Goal: Task Accomplishment & Management: Complete application form

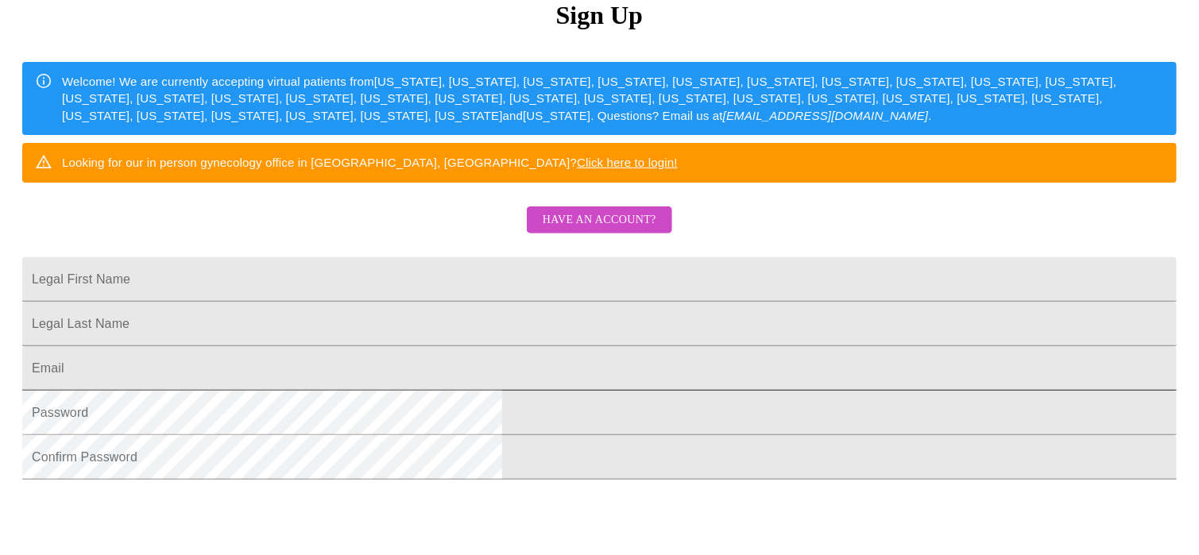
scroll to position [318, 0]
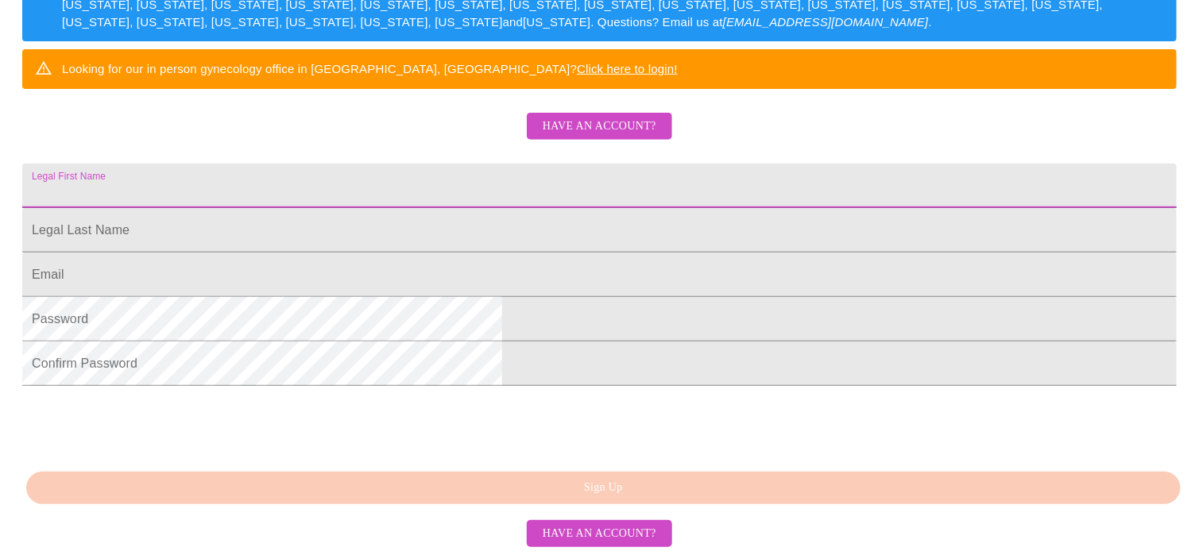
click at [407, 208] on input "Legal First Name" at bounding box center [599, 186] width 1154 height 44
drag, startPoint x: 574, startPoint y: 199, endPoint x: 226, endPoint y: 194, distance: 348.7
click at [226, 194] on div "MyMenopauseRx Sign Up Welcome! We are currently accepting virtual patients from…" at bounding box center [599, 49] width 1186 height 666
type input "Toni"
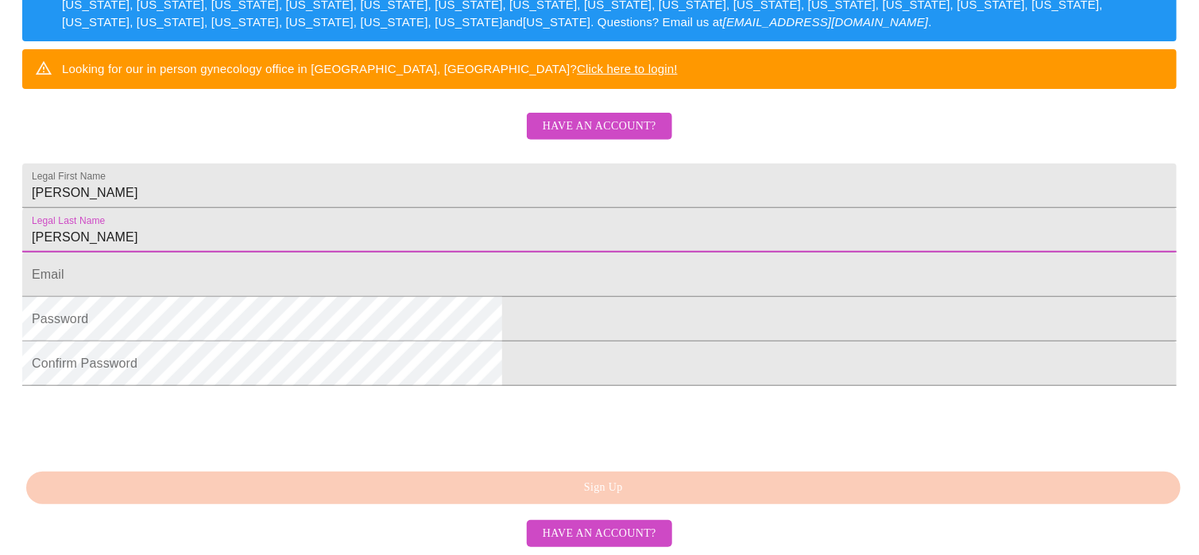
type input "Yancey"
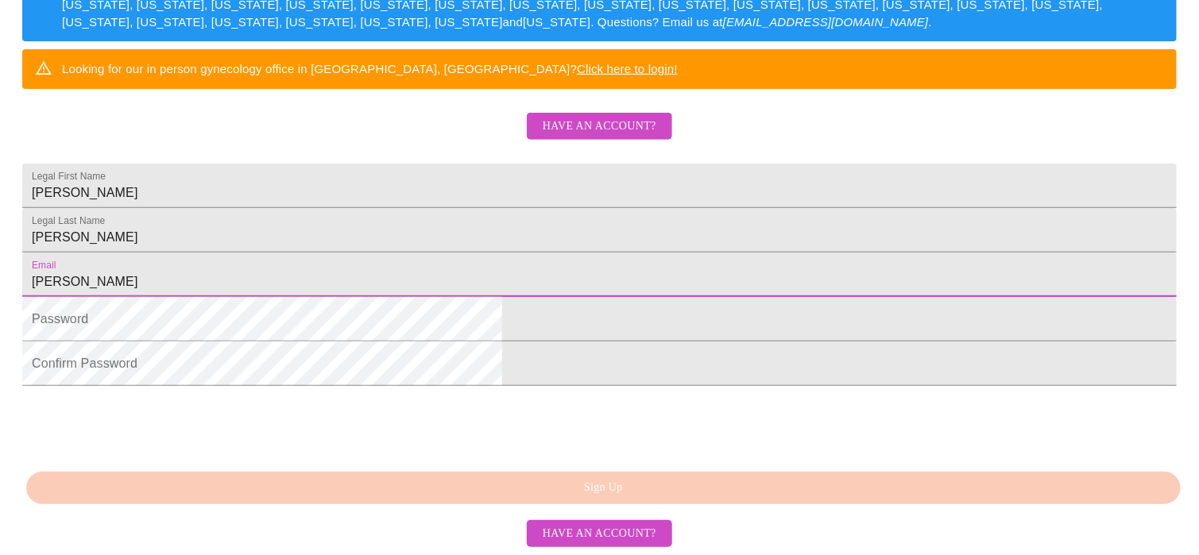
type input "toni"
click at [611, 137] on span "Have an account?" at bounding box center [600, 127] width 114 height 20
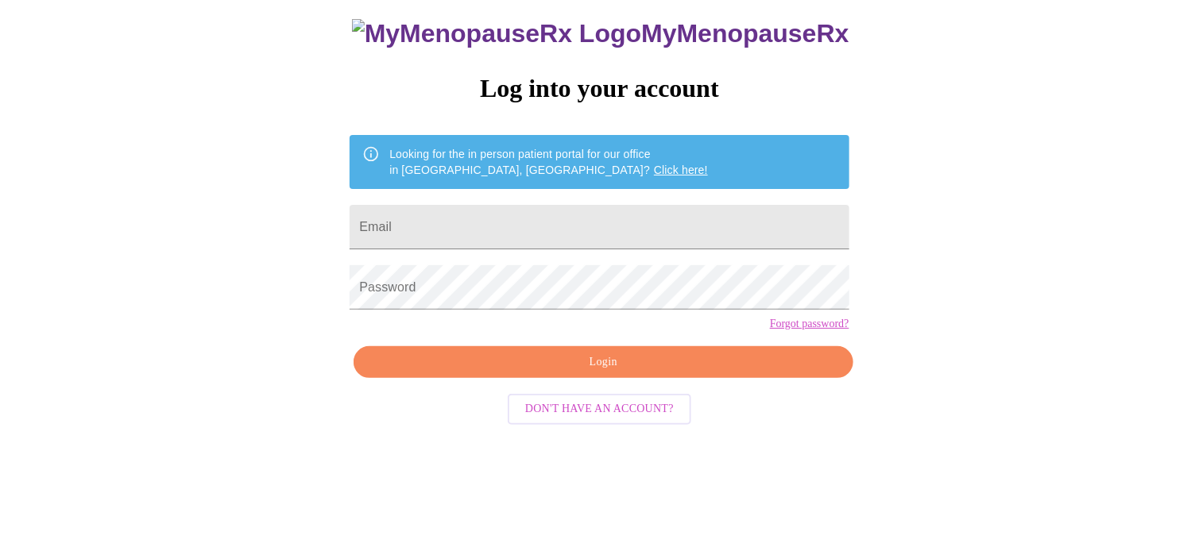
scroll to position [27, 0]
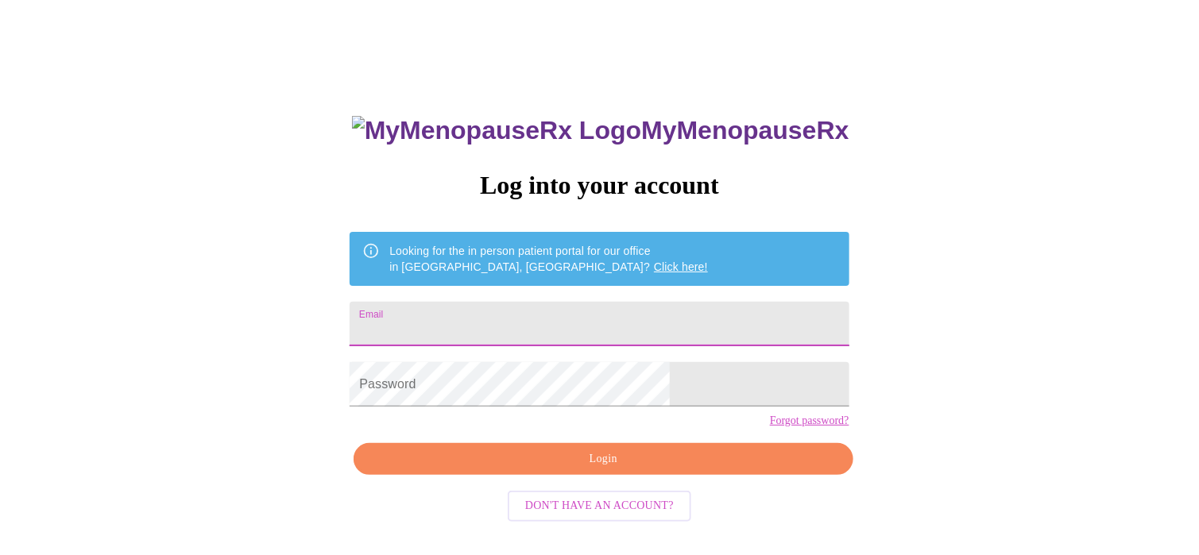
click at [505, 328] on input "Email" at bounding box center [598, 324] width 499 height 44
type input "toni_yancey@juno.com"
click at [530, 415] on form "Password" at bounding box center [598, 384] width 499 height 60
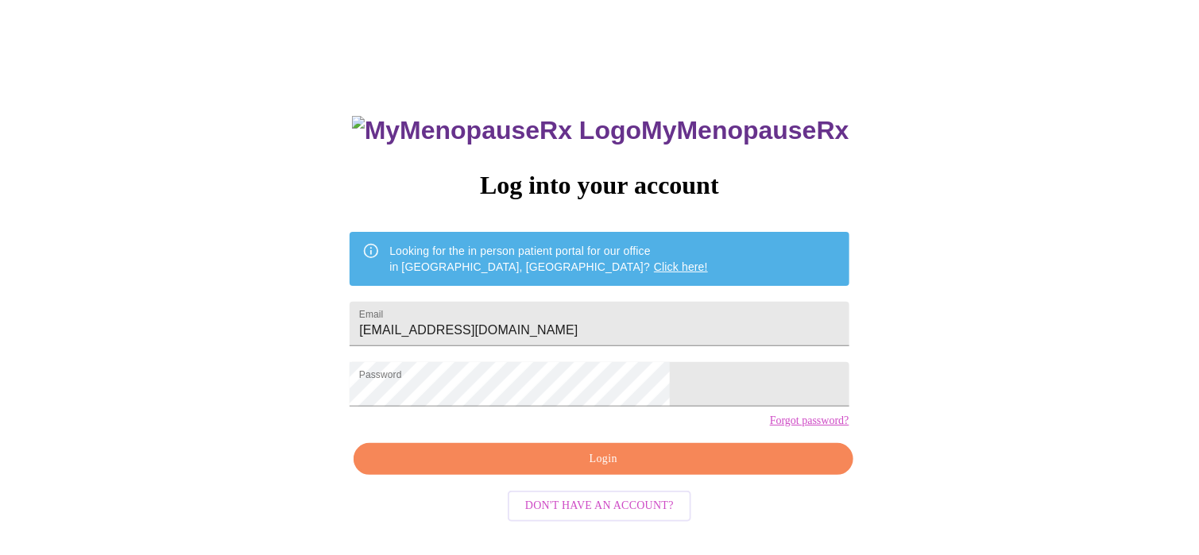
click at [770, 427] on link "Forgot password?" at bounding box center [809, 421] width 79 height 13
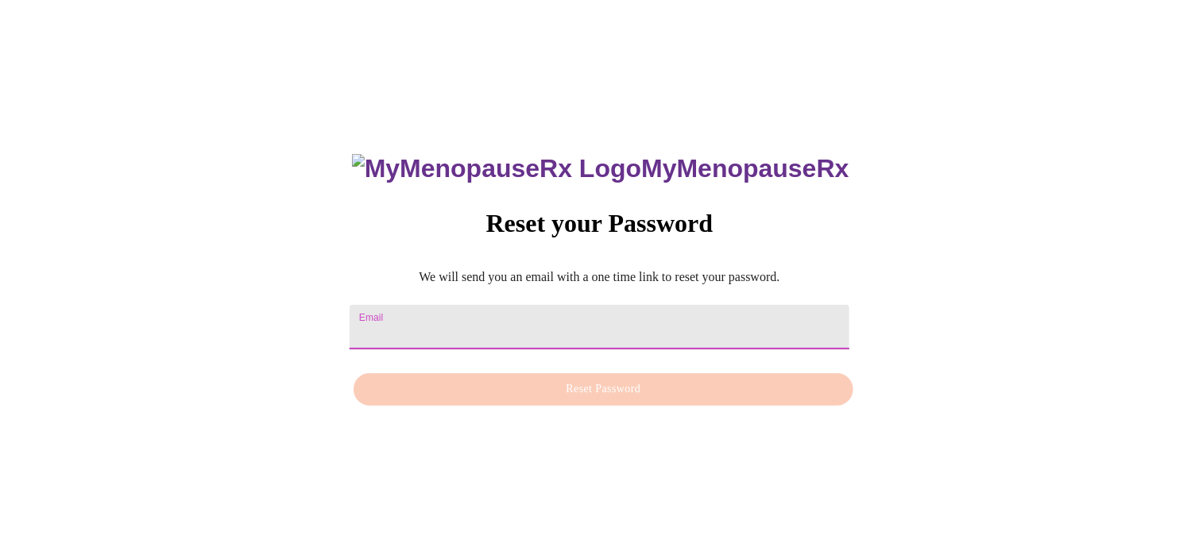
click at [553, 310] on input "Email" at bounding box center [598, 327] width 499 height 44
type input "toni_yancey@juno.com"
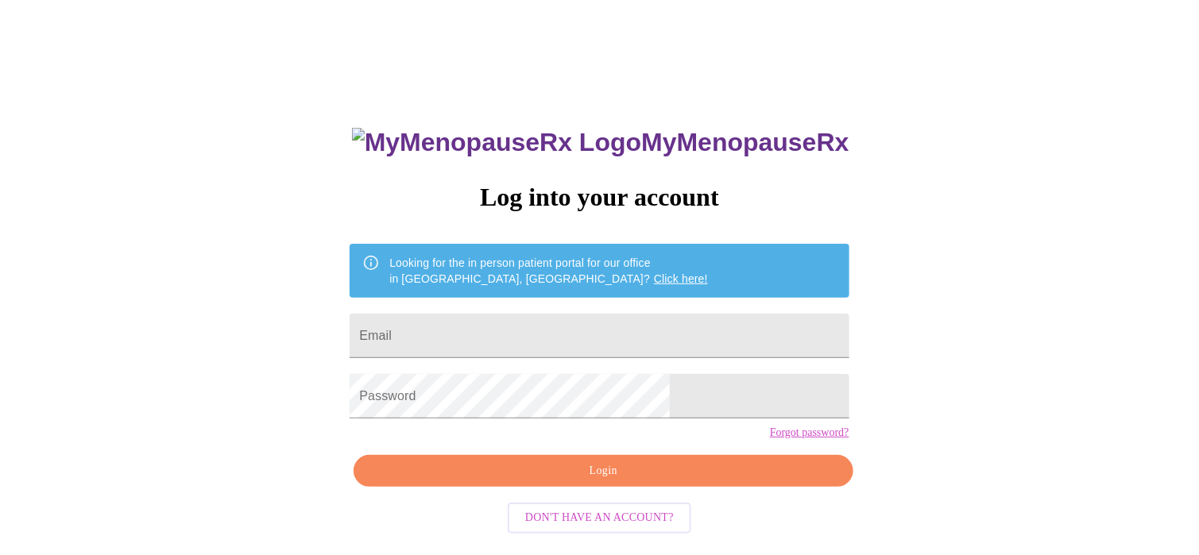
scroll to position [27, 0]
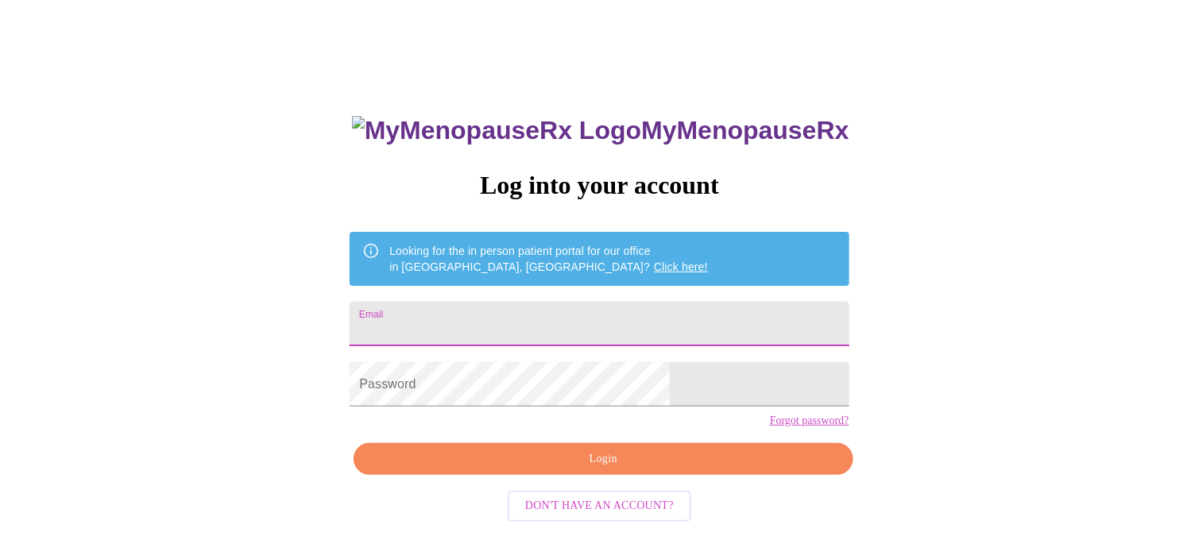
click at [535, 320] on input "Email" at bounding box center [598, 324] width 499 height 44
type input "toni_yancey@juno.com"
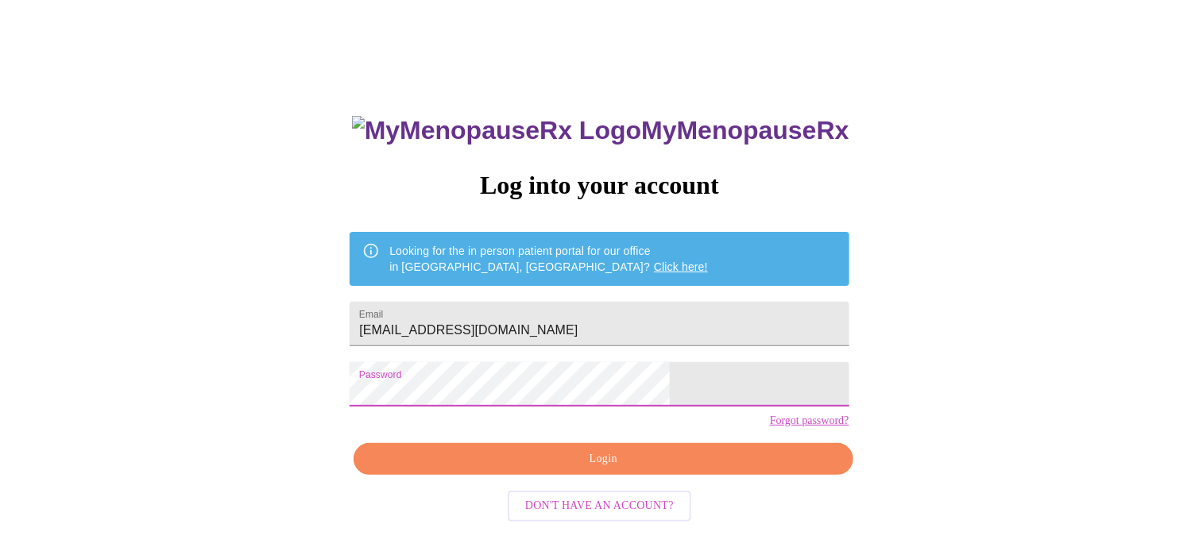
click at [583, 469] on span "Login" at bounding box center [603, 460] width 462 height 20
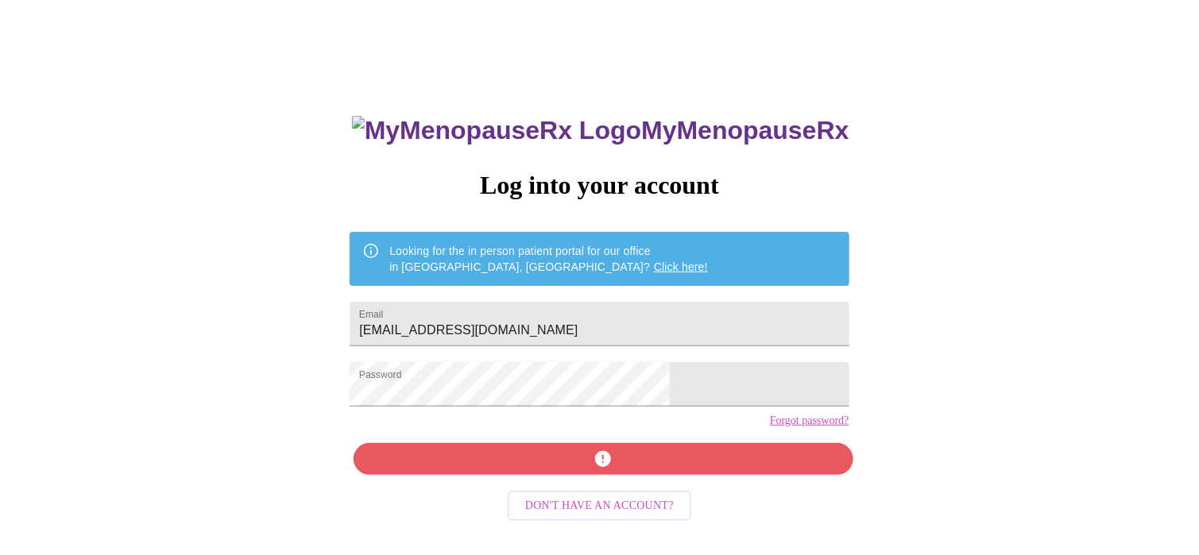
click at [770, 427] on link "Forgot password?" at bounding box center [809, 421] width 79 height 13
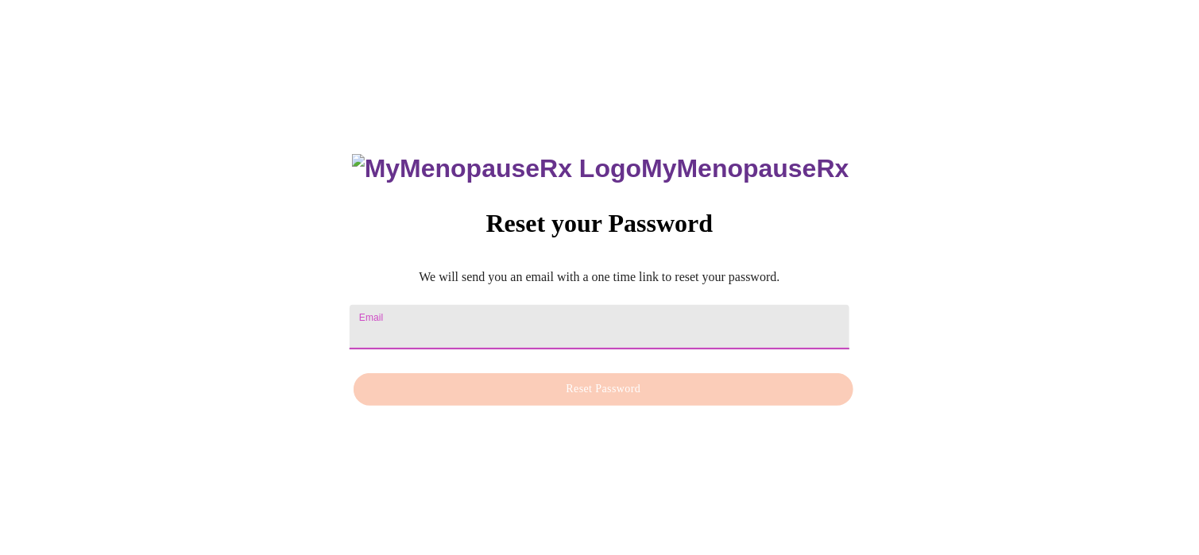
click at [571, 305] on input "Email" at bounding box center [598, 327] width 499 height 44
type input "toni_yancey@juno.com"
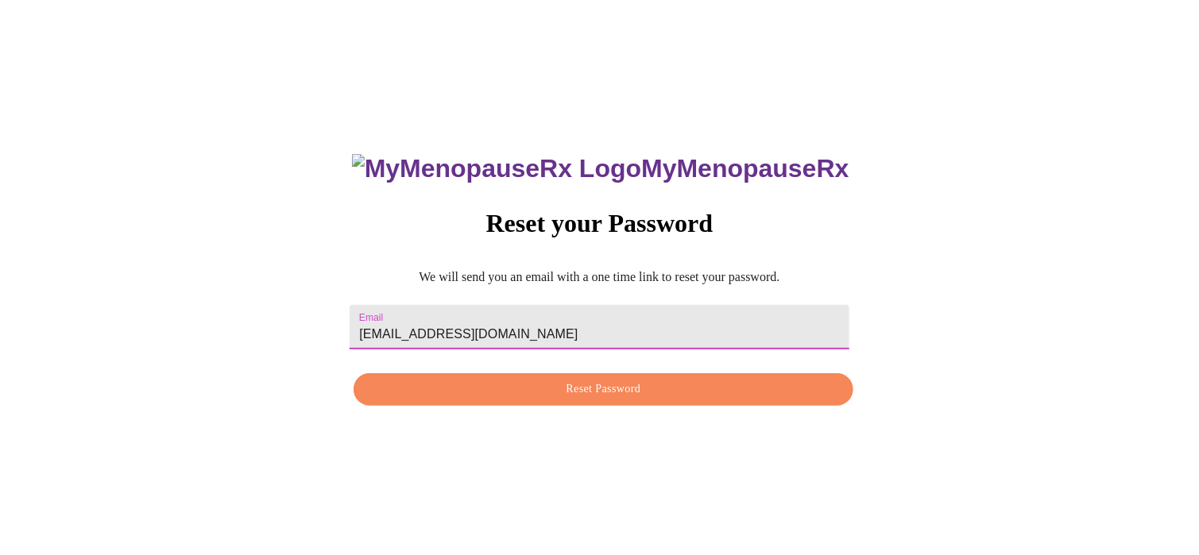
click at [608, 393] on span "Reset Password" at bounding box center [603, 390] width 462 height 20
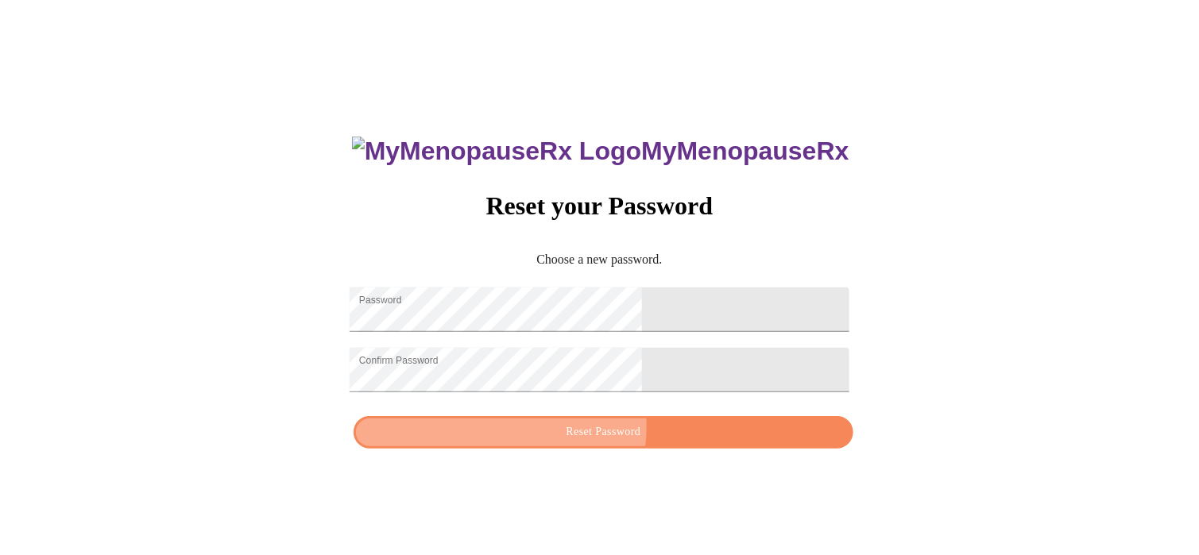
click at [599, 438] on span "Reset Password" at bounding box center [603, 433] width 462 height 20
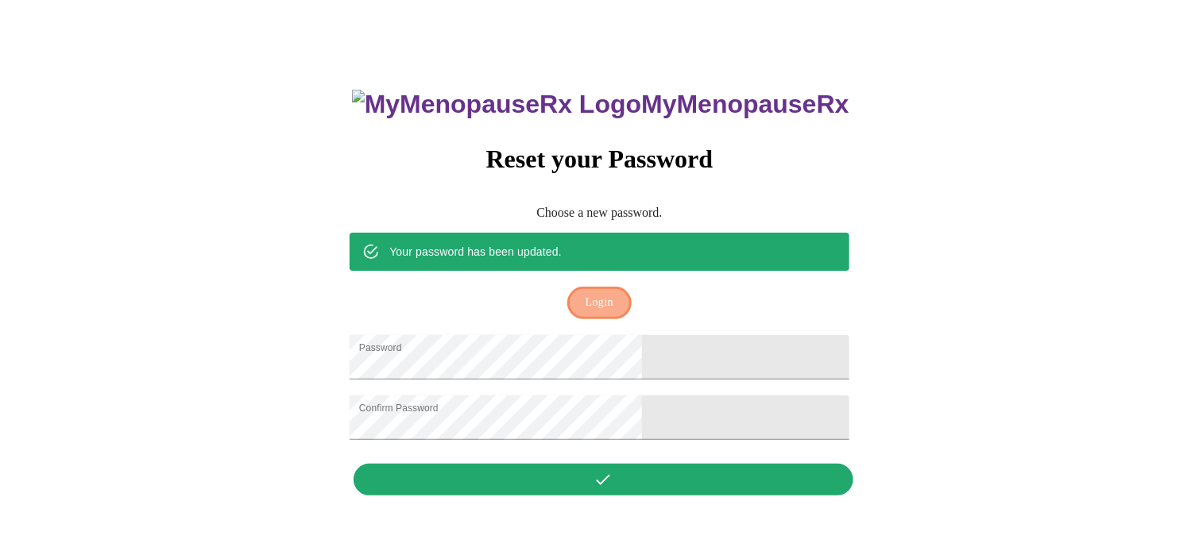
click at [598, 293] on span "Login" at bounding box center [599, 303] width 28 height 20
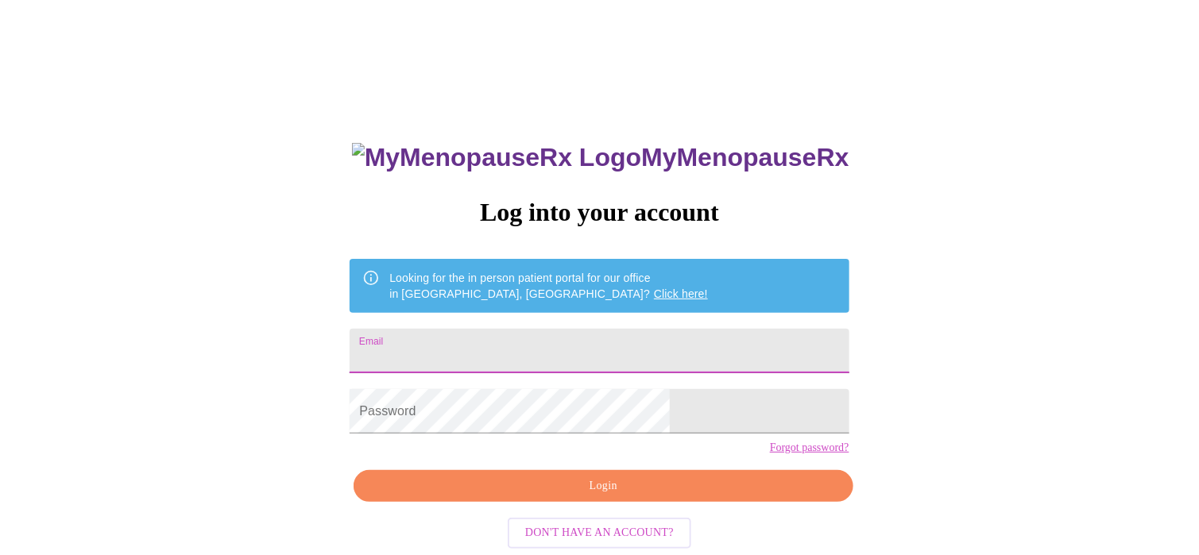
click at [573, 329] on input "Email" at bounding box center [598, 351] width 499 height 44
type input "toni_yancey@juno.com"
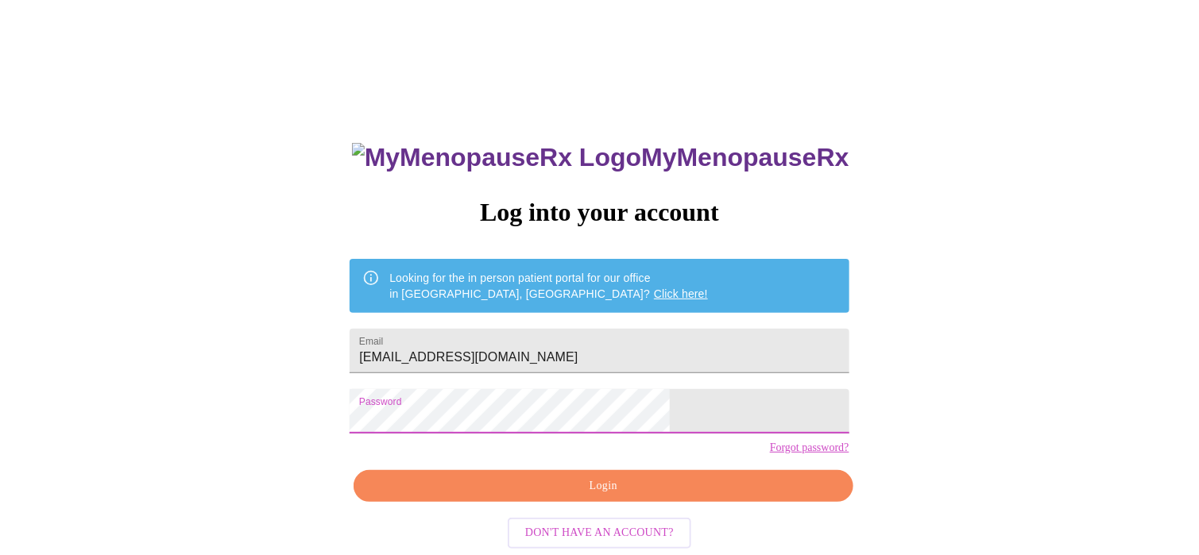
click at [632, 496] on span "Login" at bounding box center [603, 487] width 462 height 20
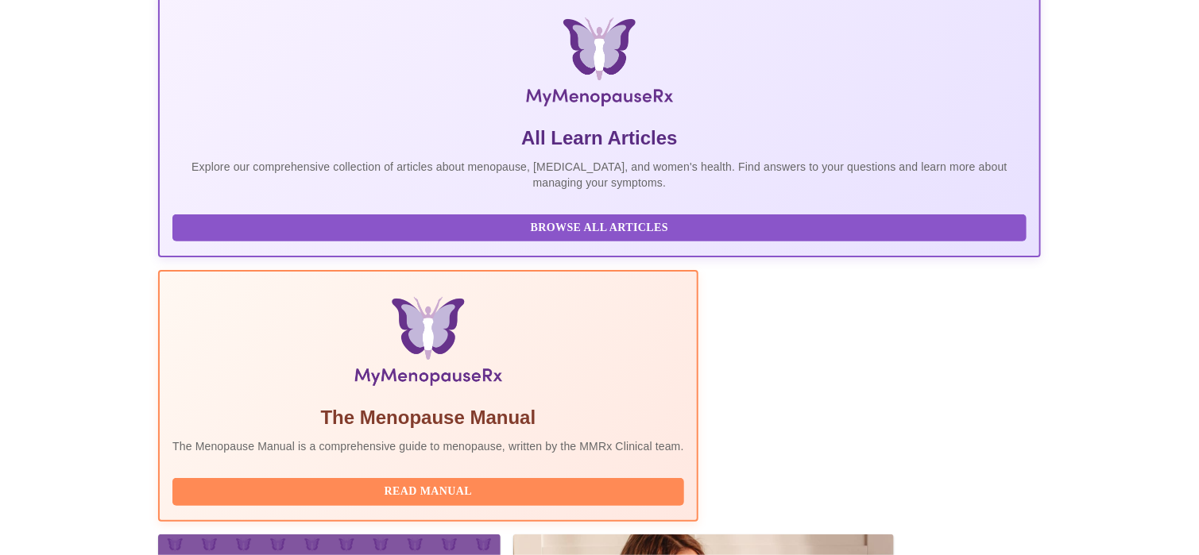
scroll to position [311, 0]
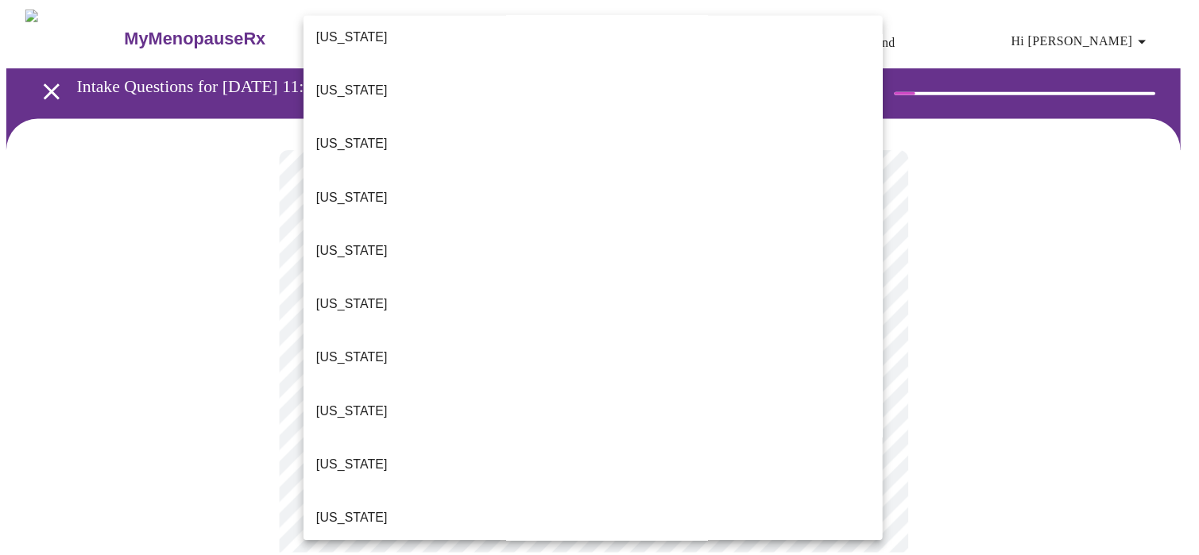
scroll to position [477, 0]
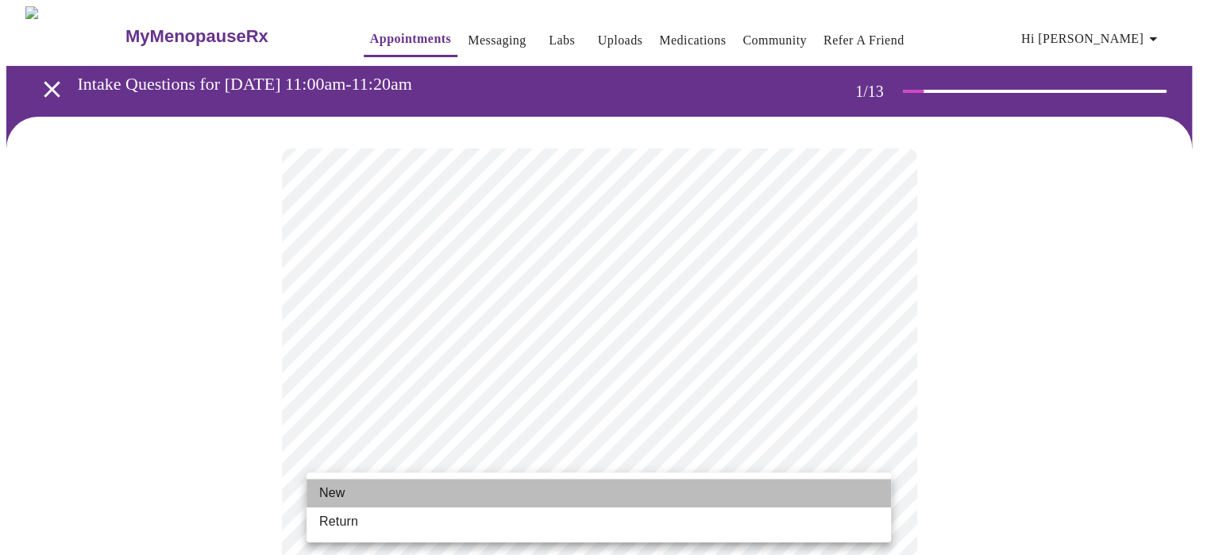
click at [447, 487] on li "New" at bounding box center [599, 493] width 585 height 29
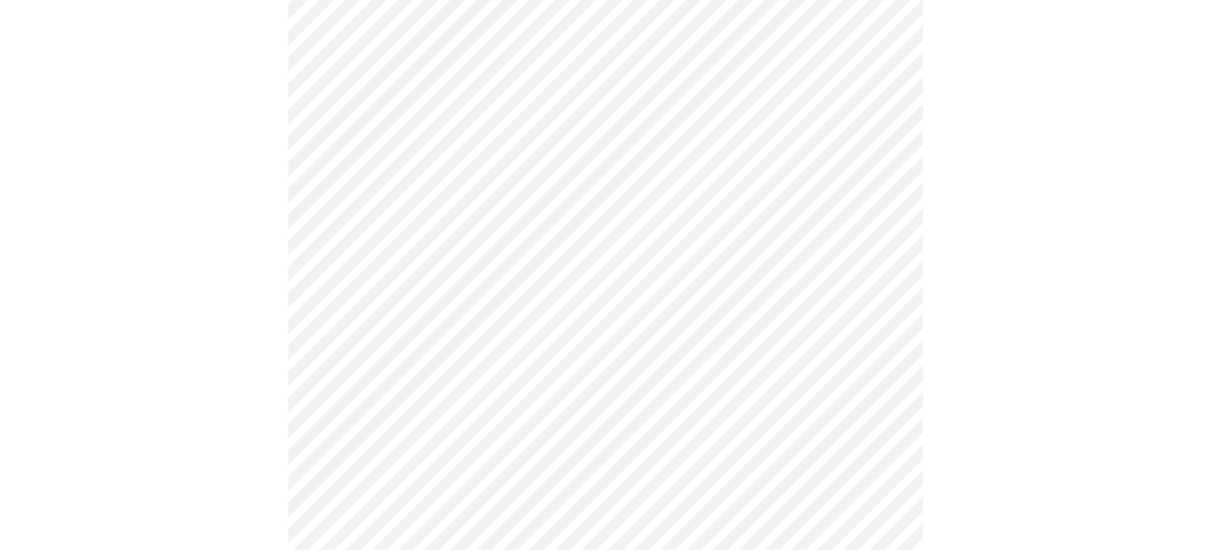
scroll to position [871, 0]
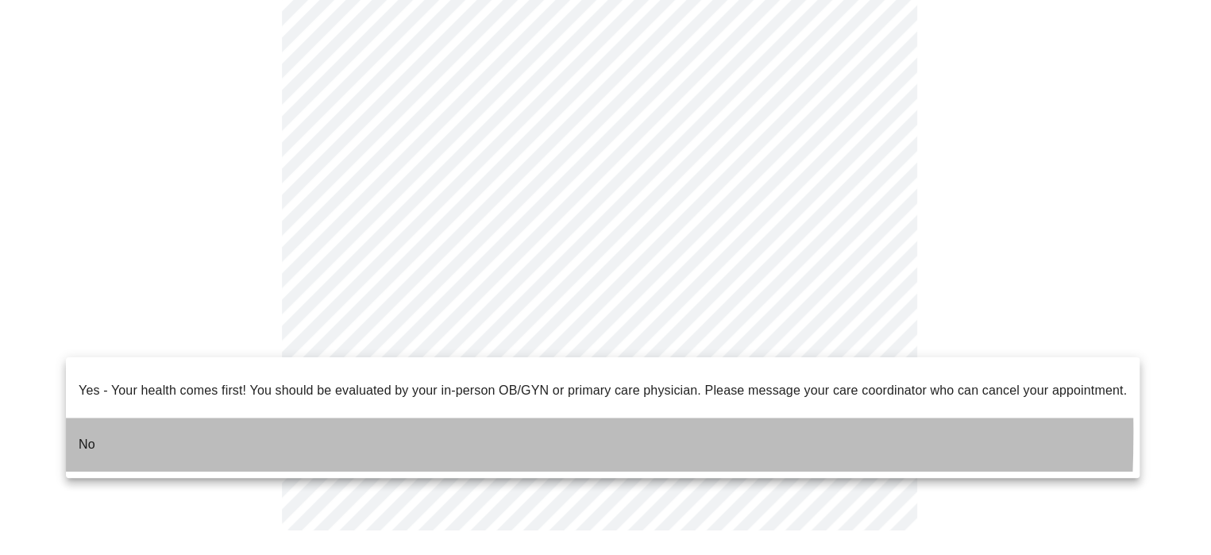
click at [85, 435] on p "No" at bounding box center [87, 444] width 17 height 19
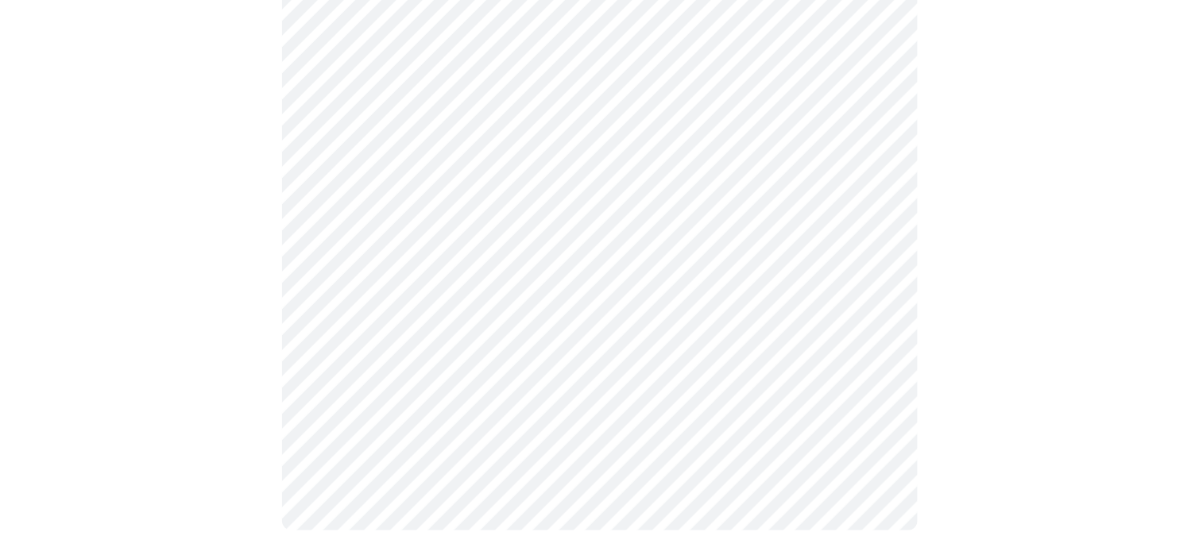
scroll to position [0, 0]
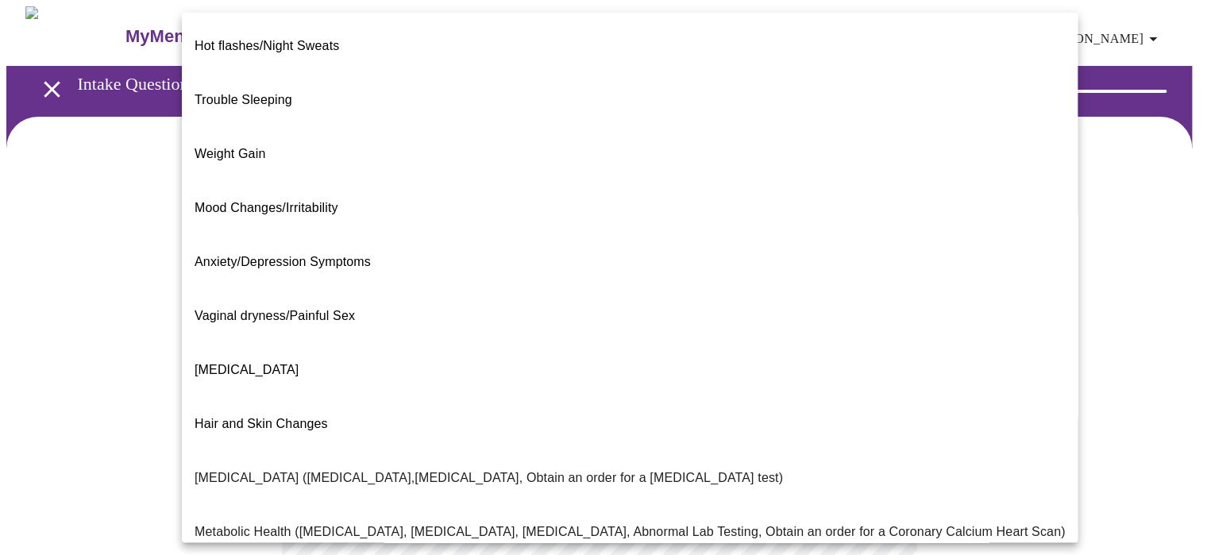
click at [751, 310] on body "MyMenopauseRx Appointments Messaging Labs Uploads Medications Community Refer a…" at bounding box center [605, 482] width 1199 height 953
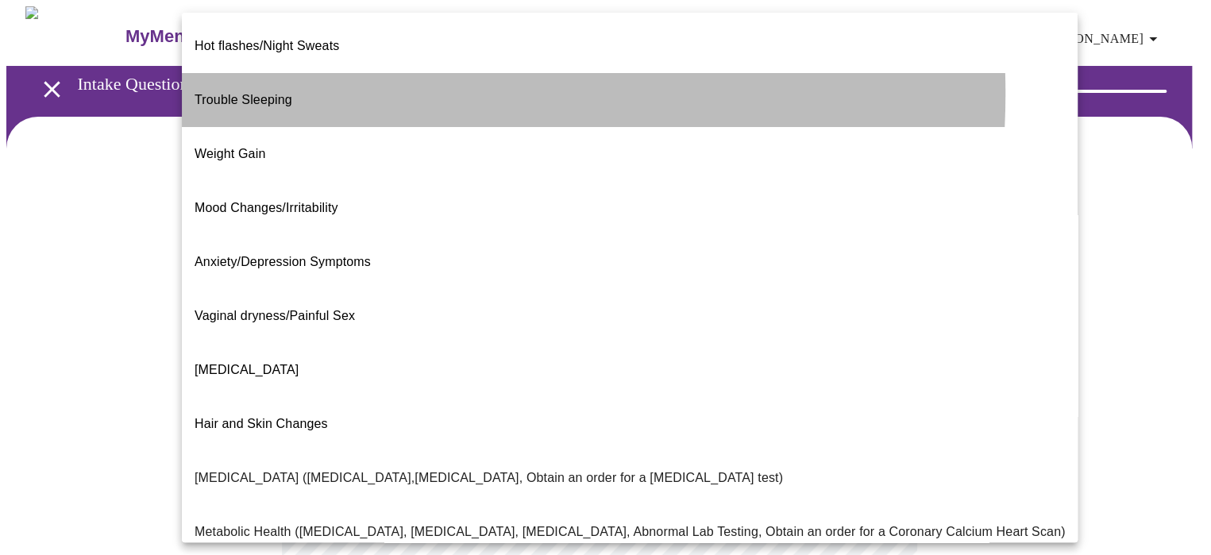
click at [318, 81] on li "Trouble Sleeping" at bounding box center [630, 100] width 896 height 54
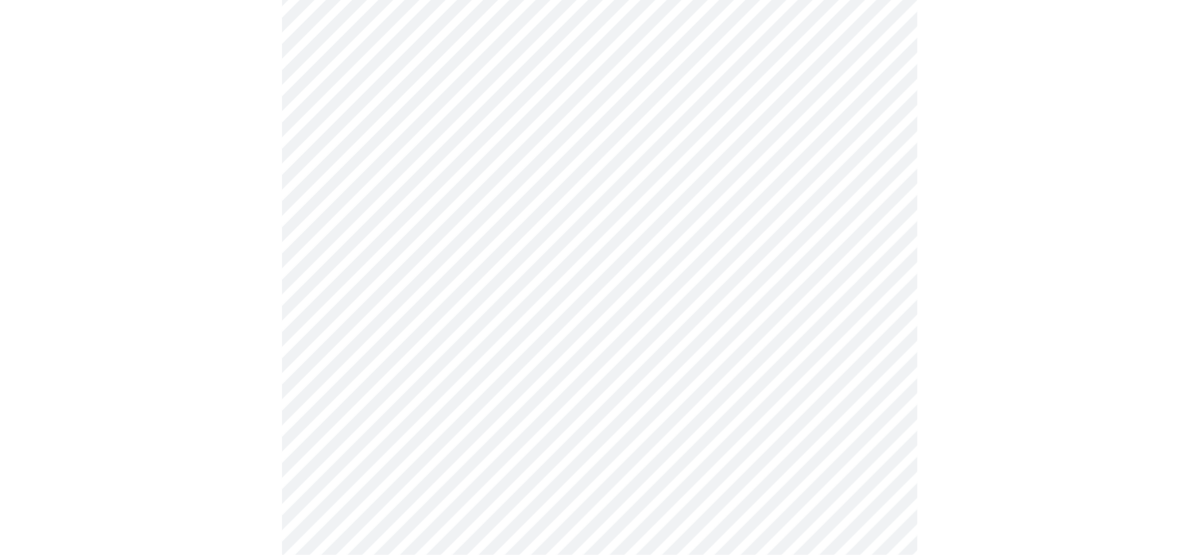
scroll to position [159, 0]
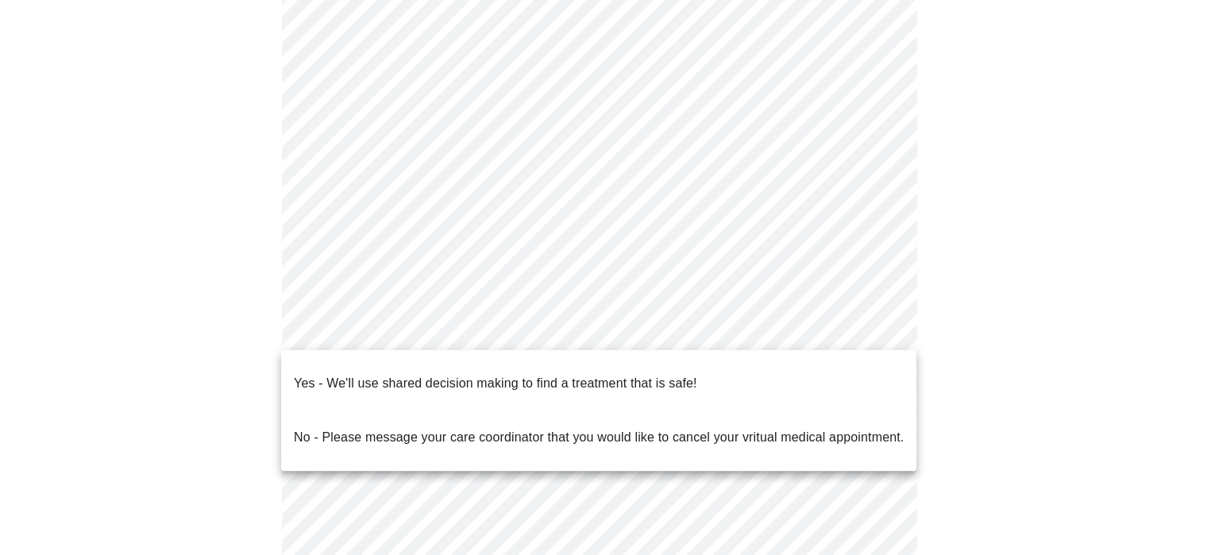
click at [882, 335] on body "MyMenopauseRx Appointments Messaging Labs Uploads Medications Community Refer a…" at bounding box center [605, 319] width 1199 height 944
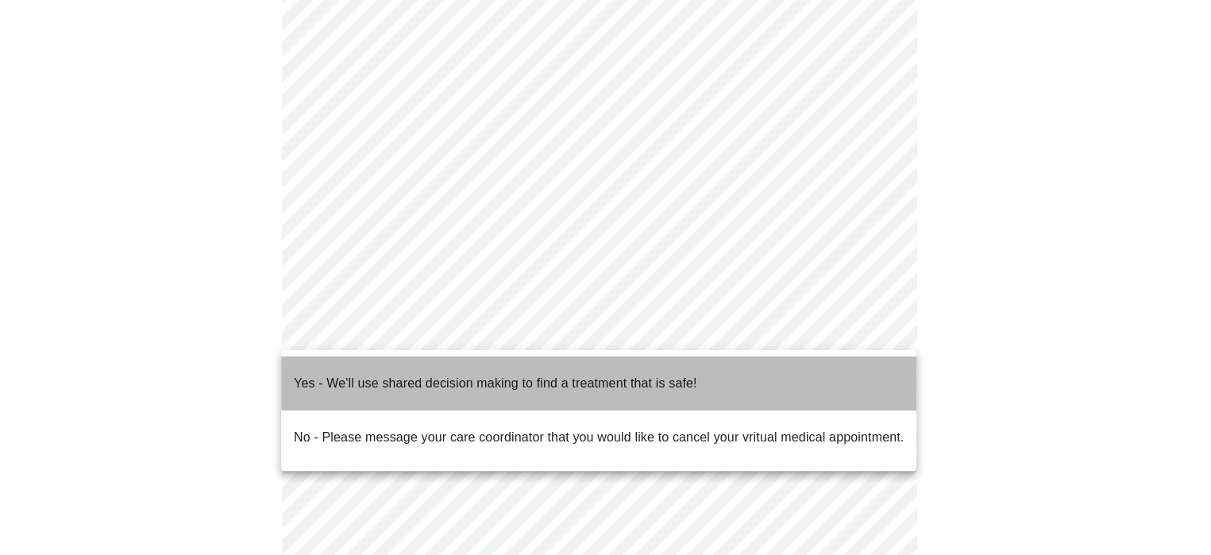
click at [693, 374] on p "Yes - We'll use shared decision making to find a treatment that is safe!" at bounding box center [495, 383] width 403 height 19
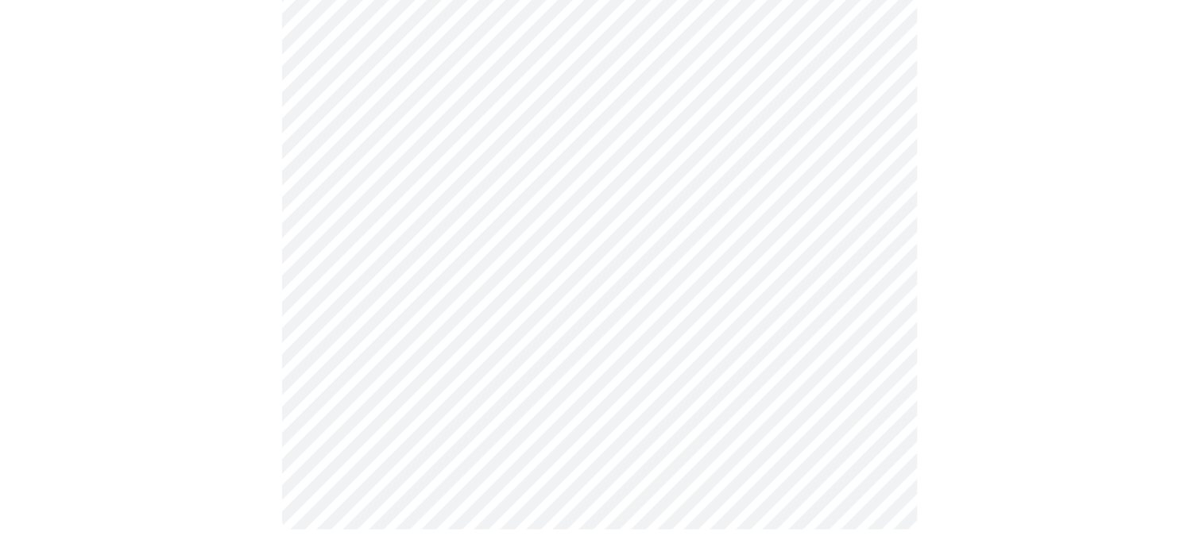
scroll to position [0, 0]
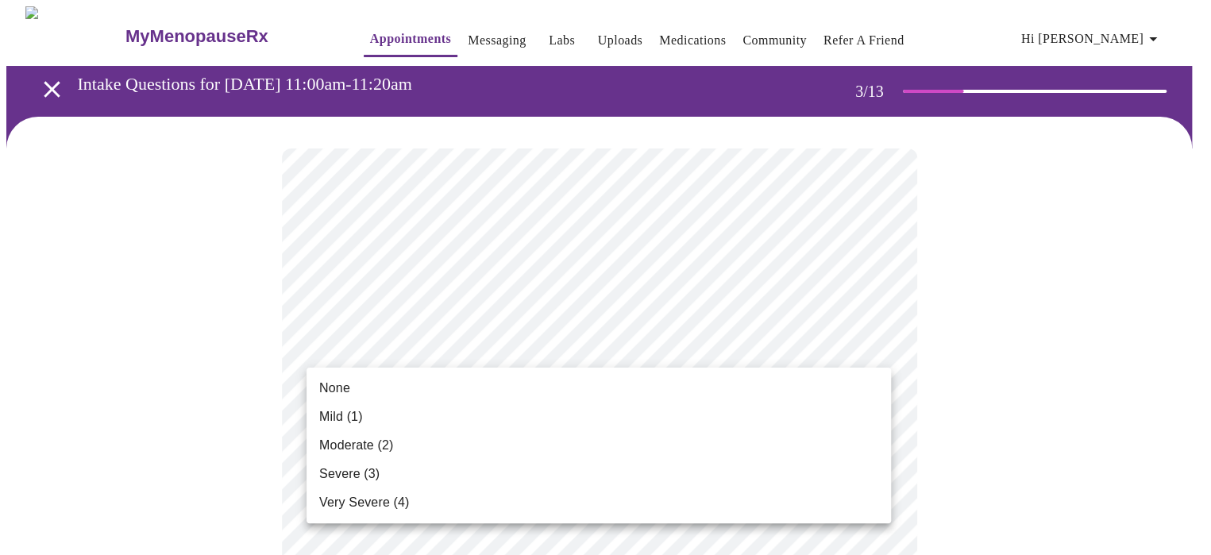
click at [364, 447] on span "Moderate (2)" at bounding box center [356, 445] width 74 height 19
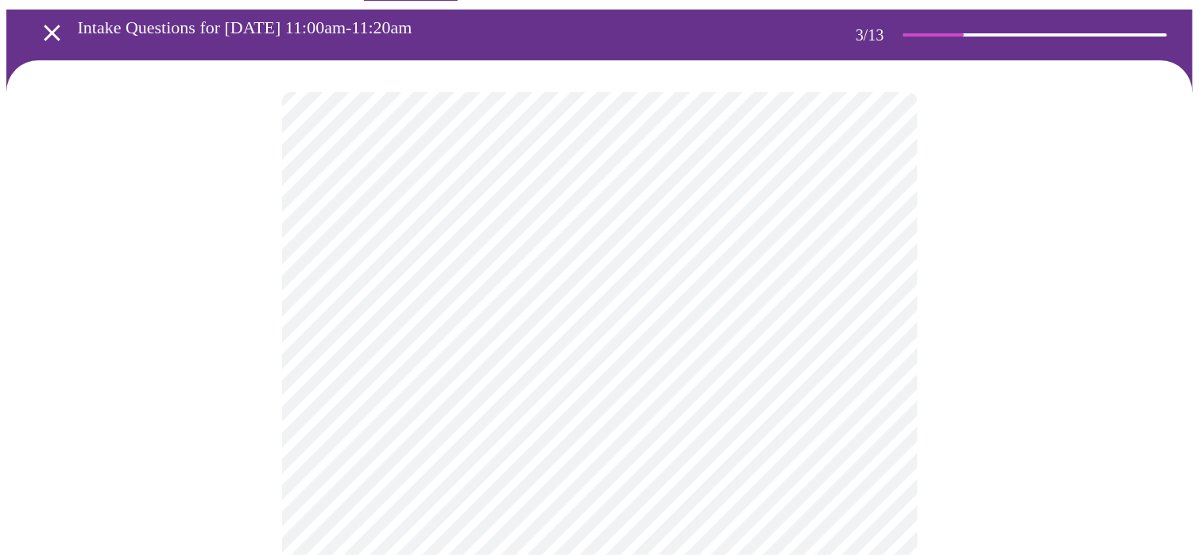
scroll to position [79, 0]
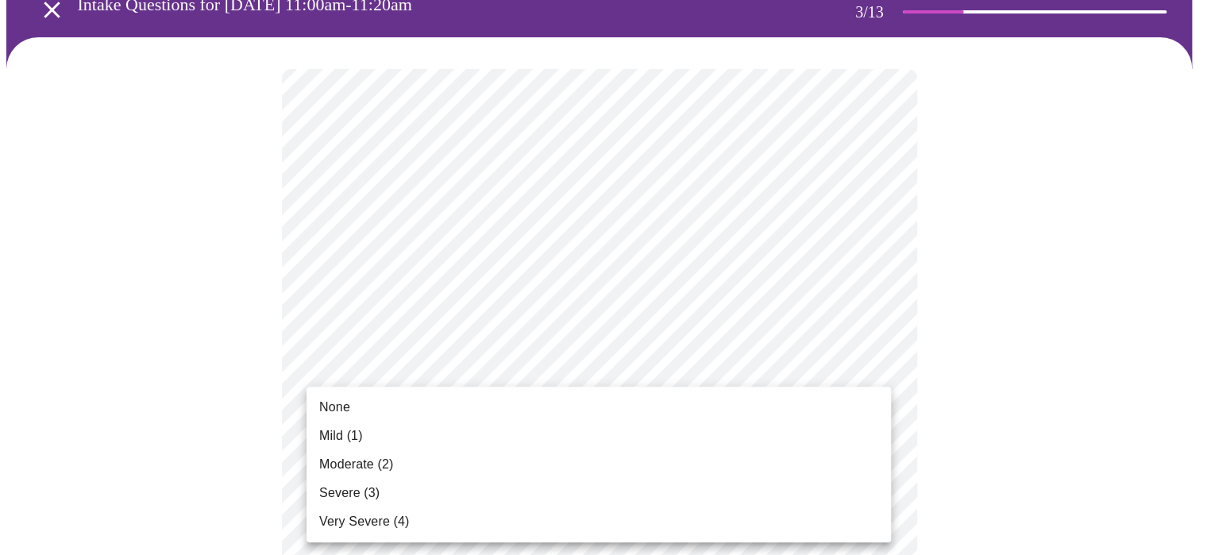
click at [317, 400] on li "None" at bounding box center [599, 407] width 585 height 29
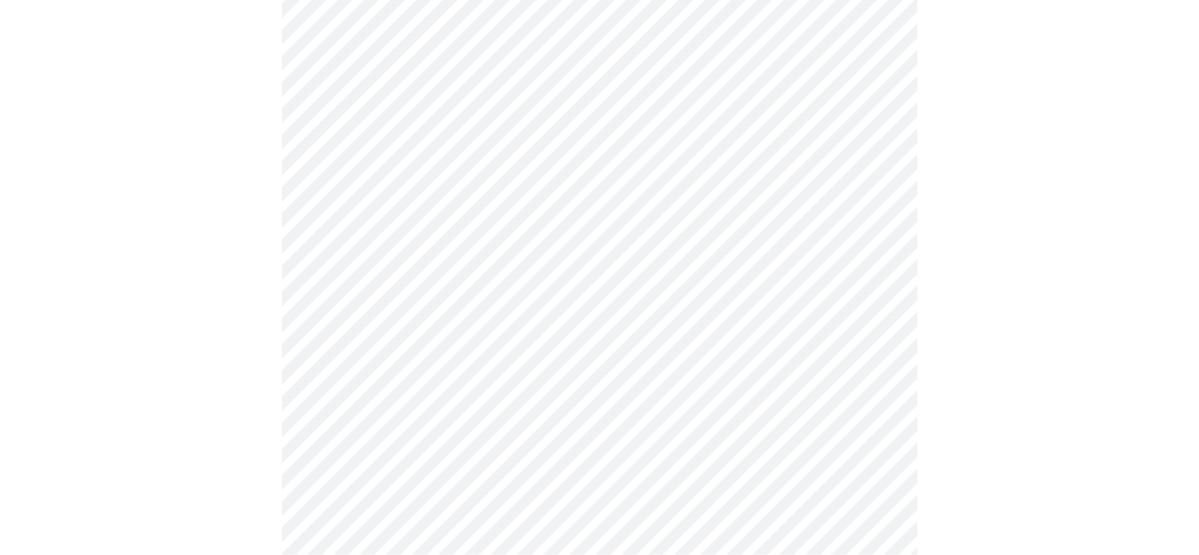
scroll to position [318, 0]
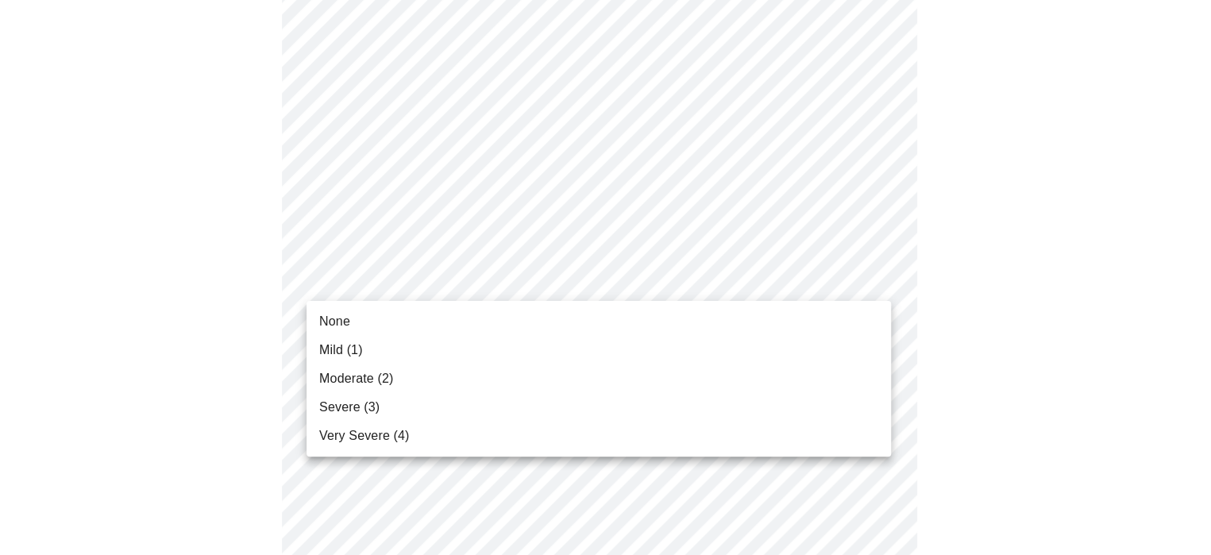
click at [402, 411] on li "Severe (3)" at bounding box center [599, 407] width 585 height 29
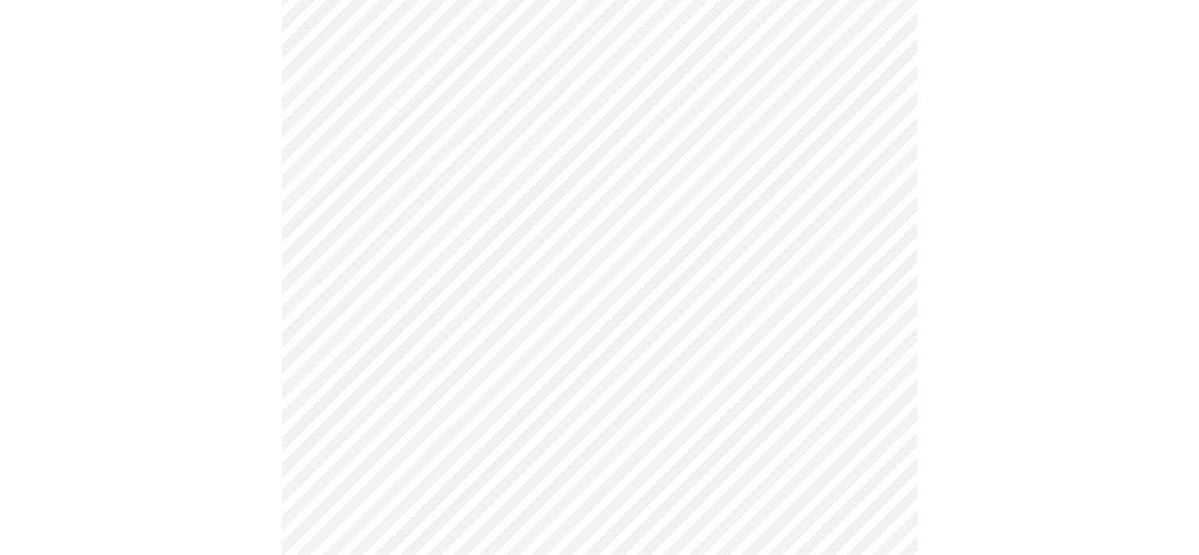
scroll to position [556, 0]
click at [477, 153] on body "MyMenopauseRx Appointments Messaging Labs Uploads Medications Community Refer a…" at bounding box center [605, 472] width 1199 height 2045
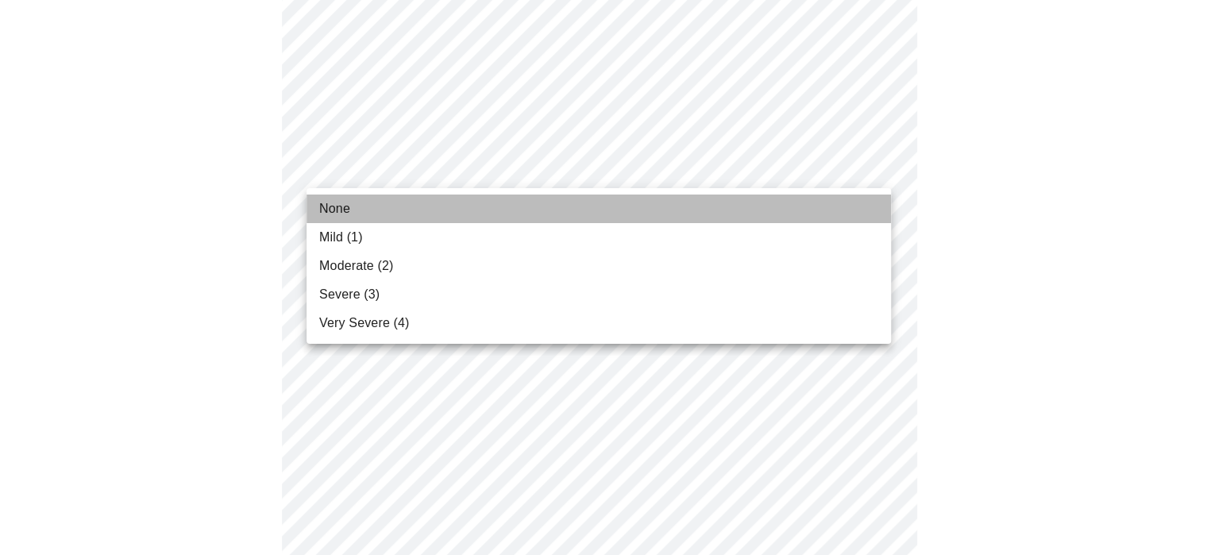
click at [357, 210] on li "None" at bounding box center [599, 209] width 585 height 29
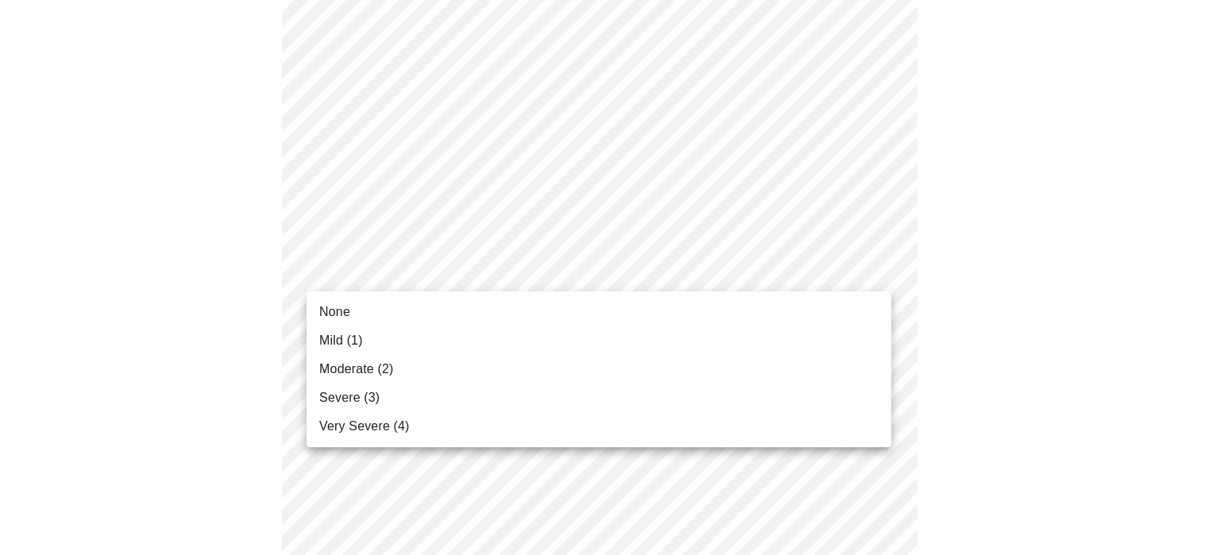
click at [494, 260] on body "MyMenopauseRx Appointments Messaging Labs Uploads Medications Community Refer a…" at bounding box center [605, 461] width 1199 height 2023
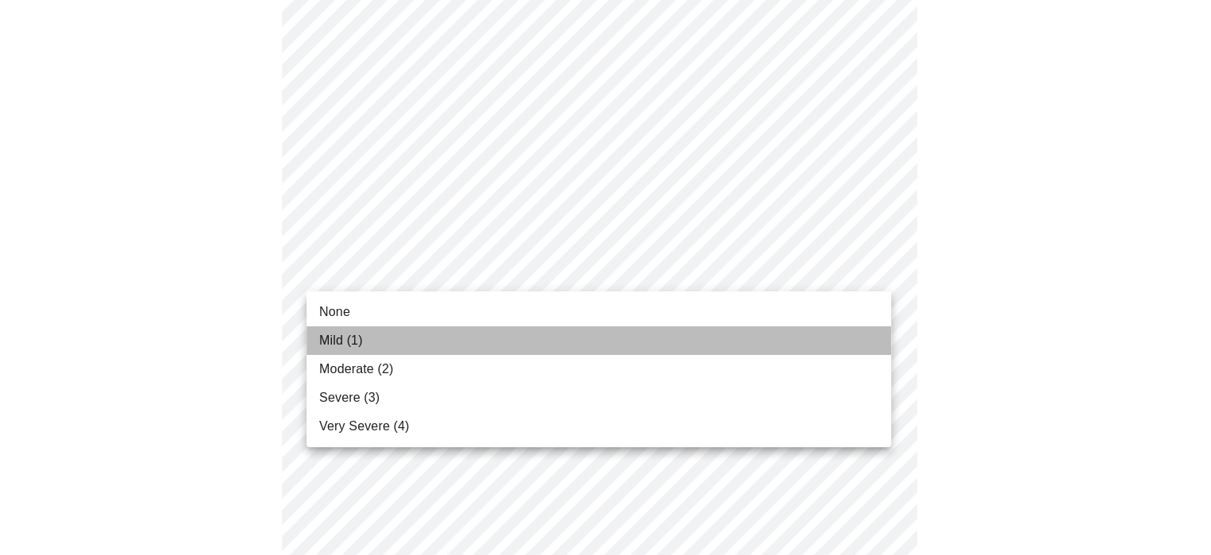
click at [362, 331] on span "Mild (1)" at bounding box center [341, 340] width 44 height 19
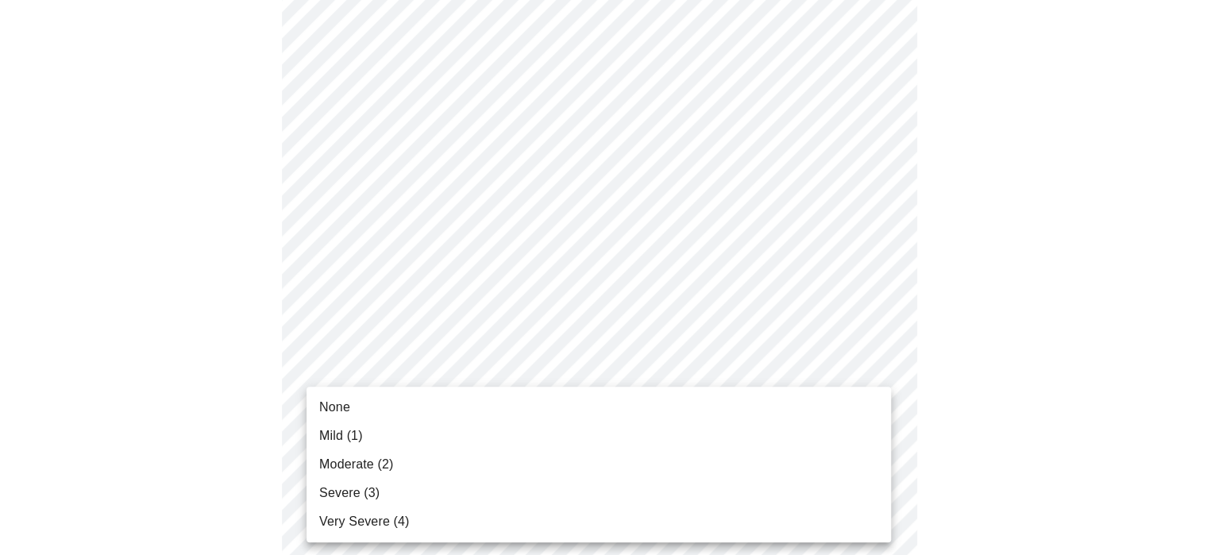
click at [402, 368] on body "MyMenopauseRx Appointments Messaging Labs Uploads Medications Community Refer a…" at bounding box center [605, 450] width 1199 height 2001
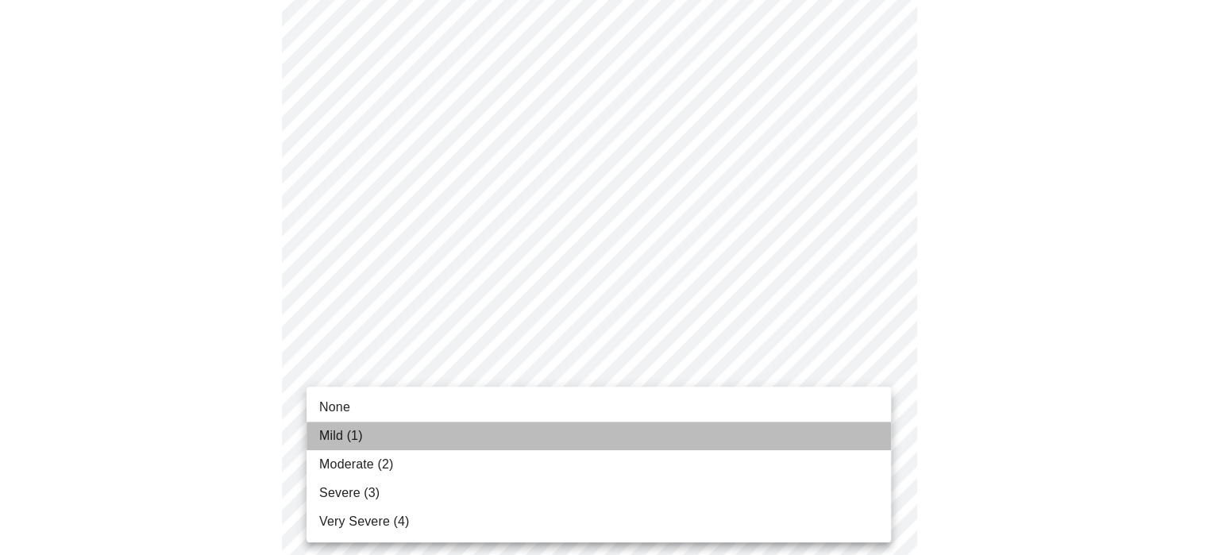
click at [326, 444] on span "Mild (1)" at bounding box center [341, 436] width 44 height 19
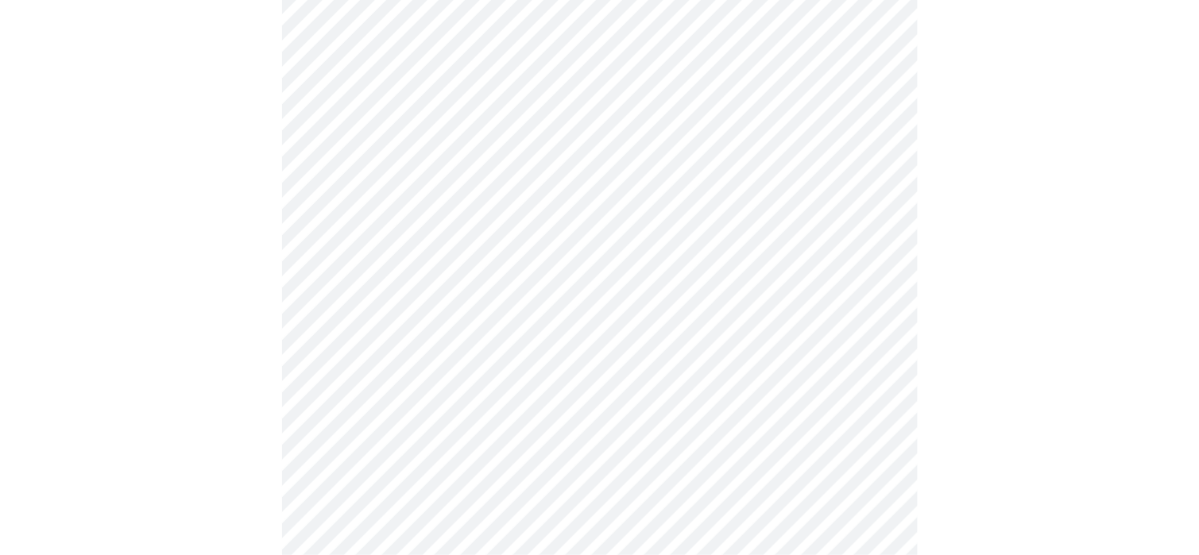
scroll to position [715, 0]
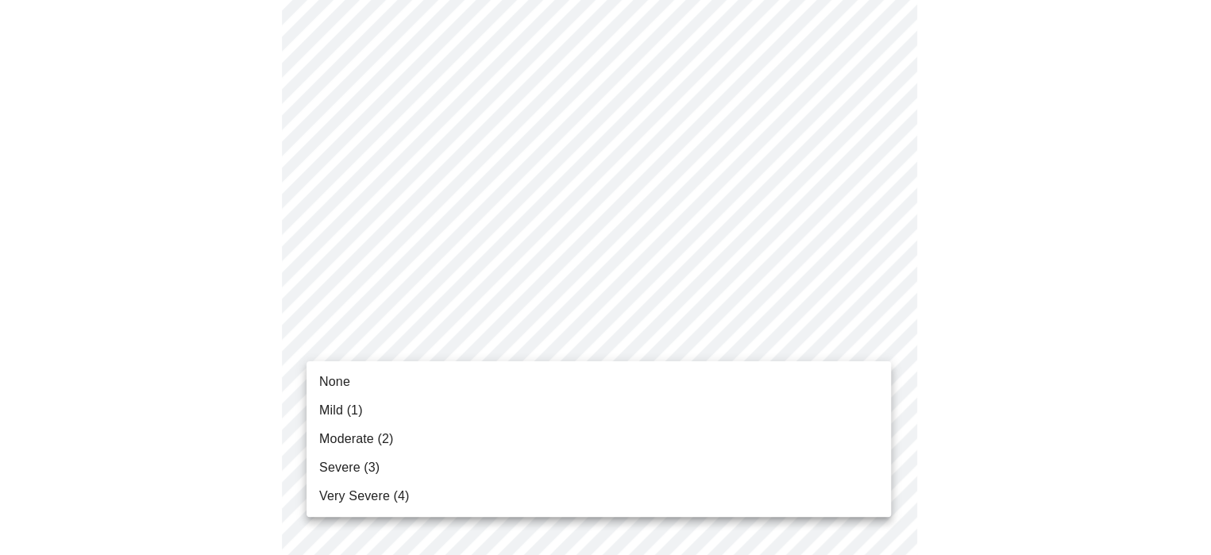
click at [484, 331] on body "MyMenopauseRx Appointments Messaging Labs Uploads Medications Community Refer a…" at bounding box center [605, 280] width 1199 height 1979
click at [367, 440] on span "Moderate (2)" at bounding box center [356, 439] width 74 height 19
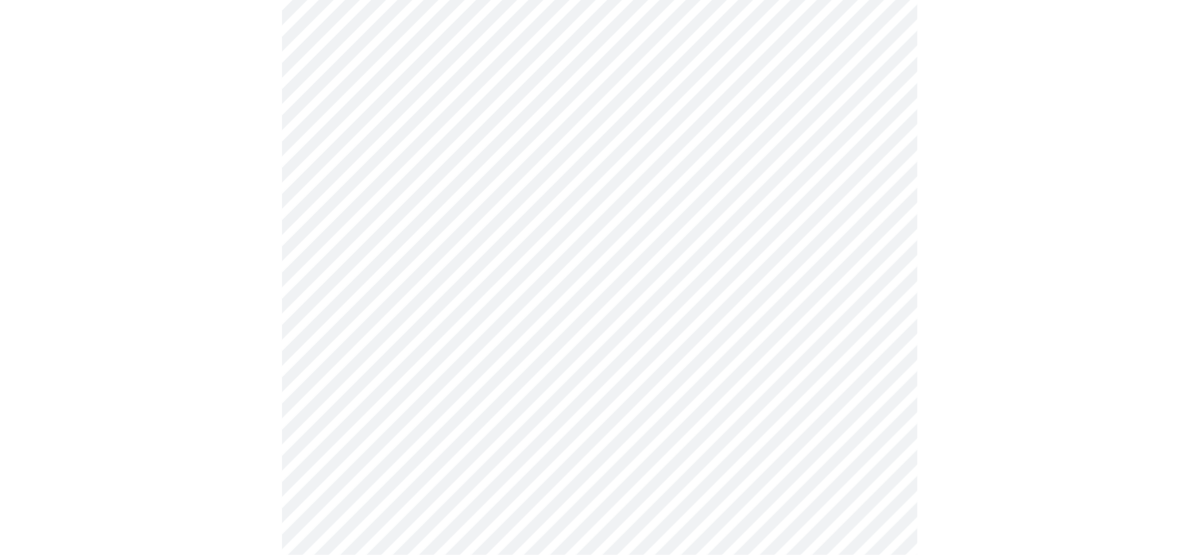
scroll to position [794, 0]
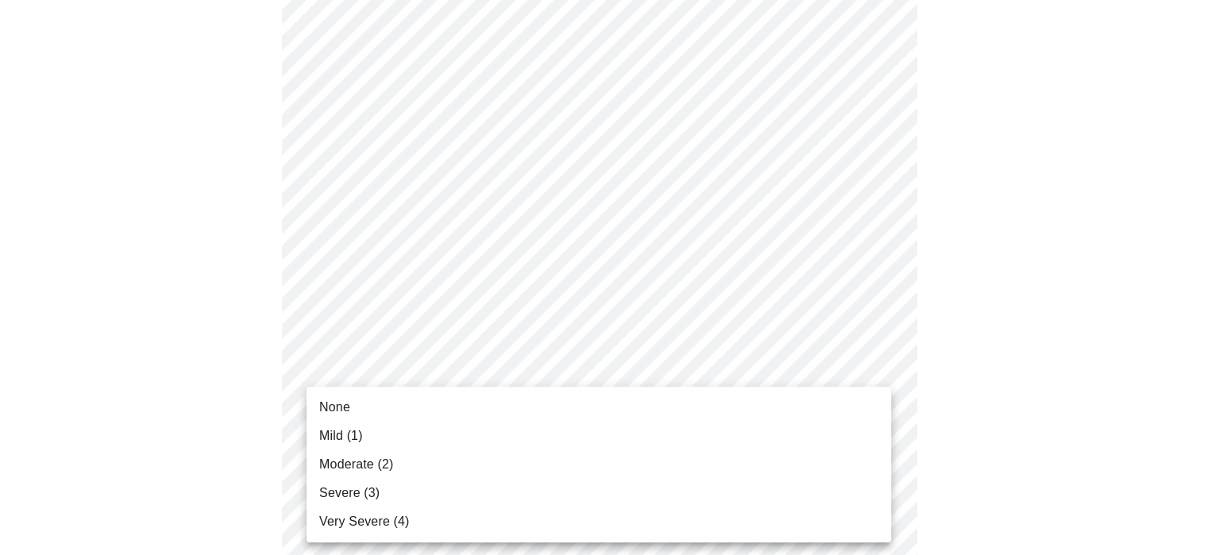
click at [397, 370] on body "MyMenopauseRx Appointments Messaging Labs Uploads Medications Community Refer a…" at bounding box center [605, 190] width 1199 height 1956
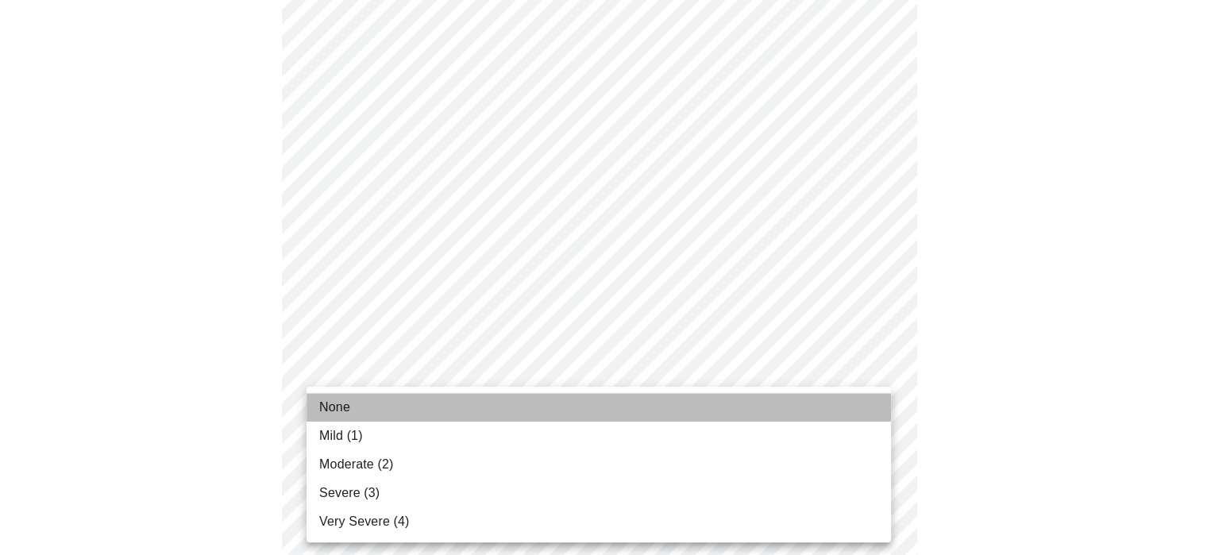
click at [336, 399] on span "None" at bounding box center [334, 407] width 31 height 19
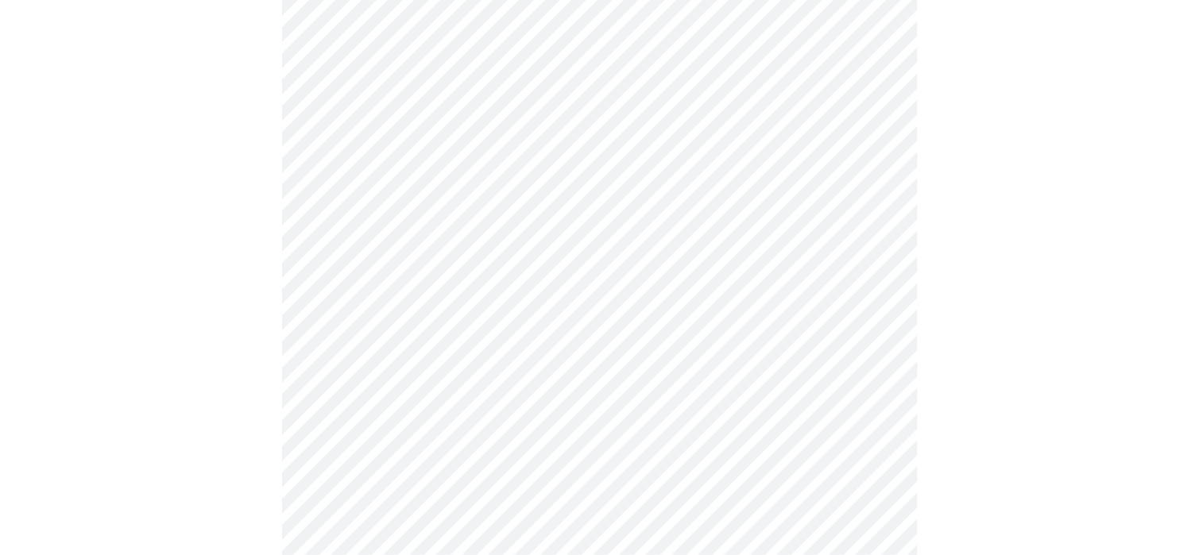
scroll to position [1112, 0]
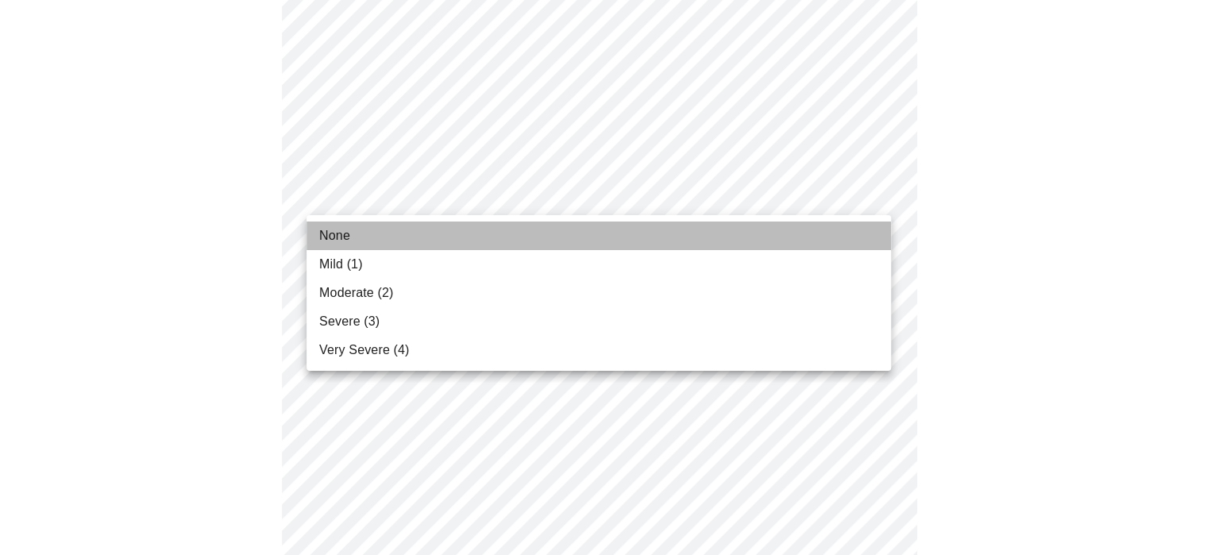
click at [396, 233] on li "None" at bounding box center [599, 236] width 585 height 29
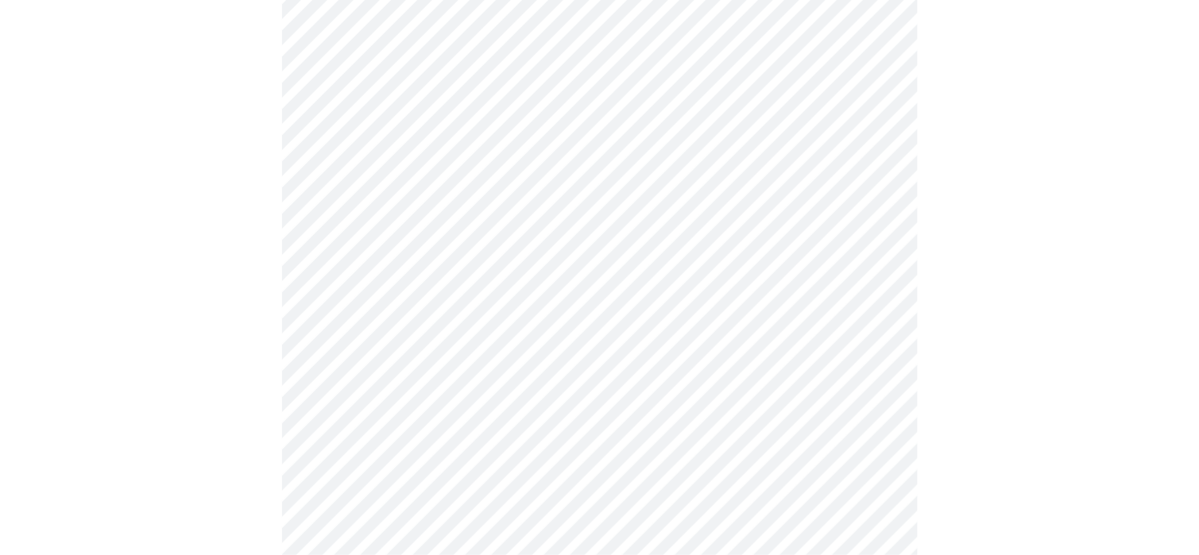
scroll to position [1271, 0]
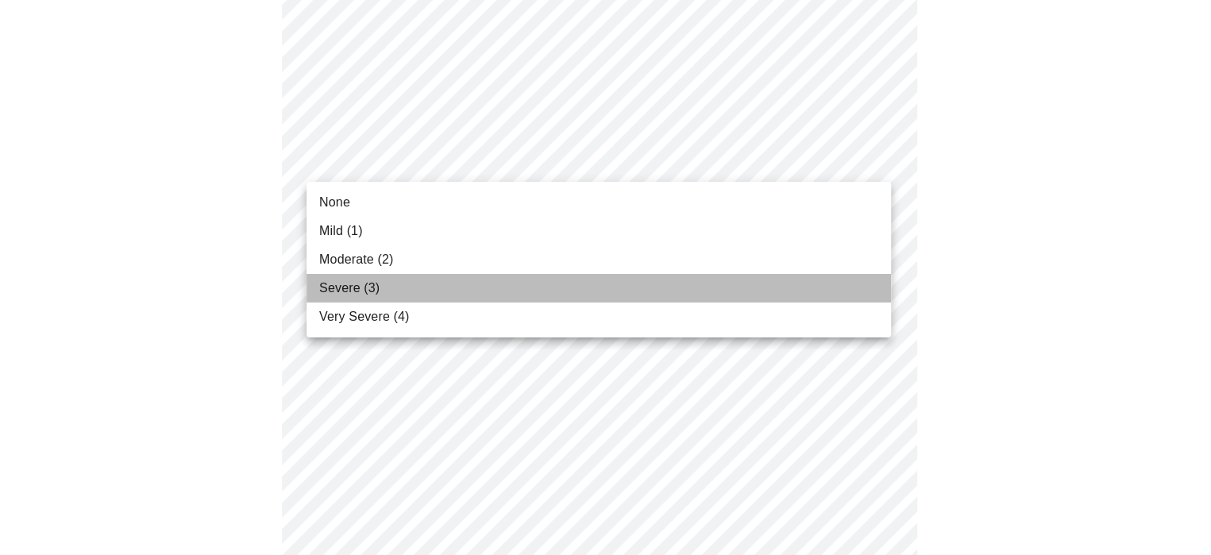
click at [363, 289] on span "Severe (3)" at bounding box center [349, 288] width 60 height 19
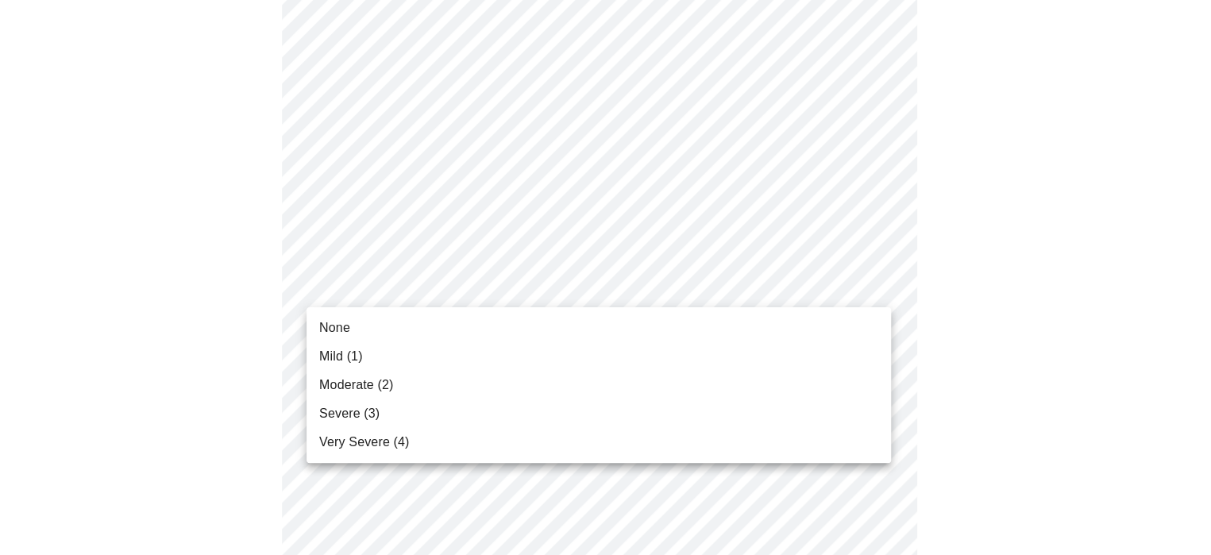
click at [355, 356] on span "Mild (1)" at bounding box center [341, 356] width 44 height 19
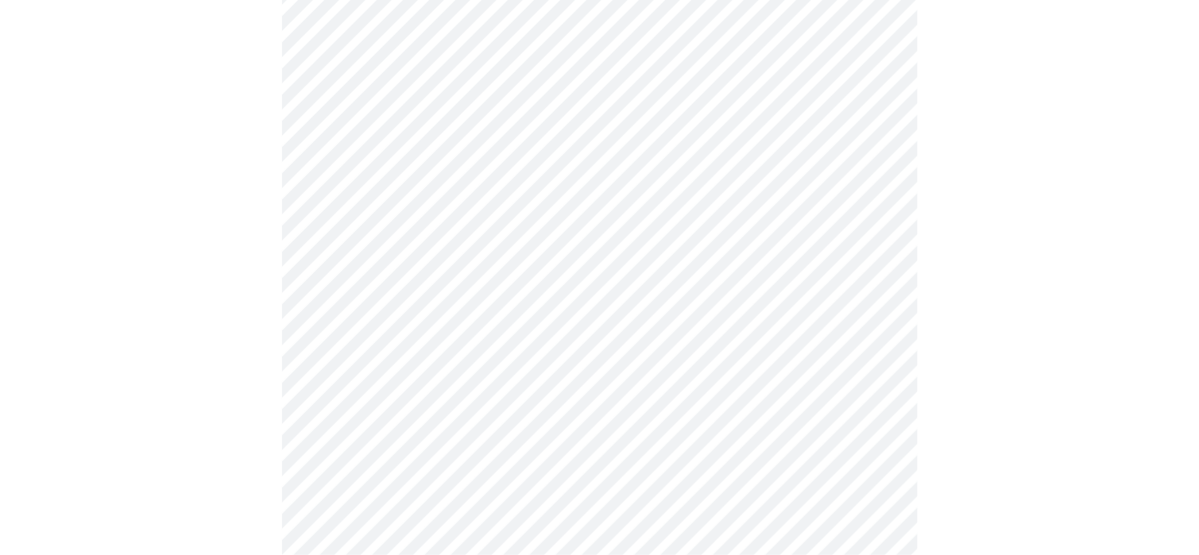
scroll to position [556, 0]
click at [460, 343] on body "MyMenopauseRx Appointments Messaging Labs Uploads Medications Community Refer a…" at bounding box center [605, 200] width 1199 height 1501
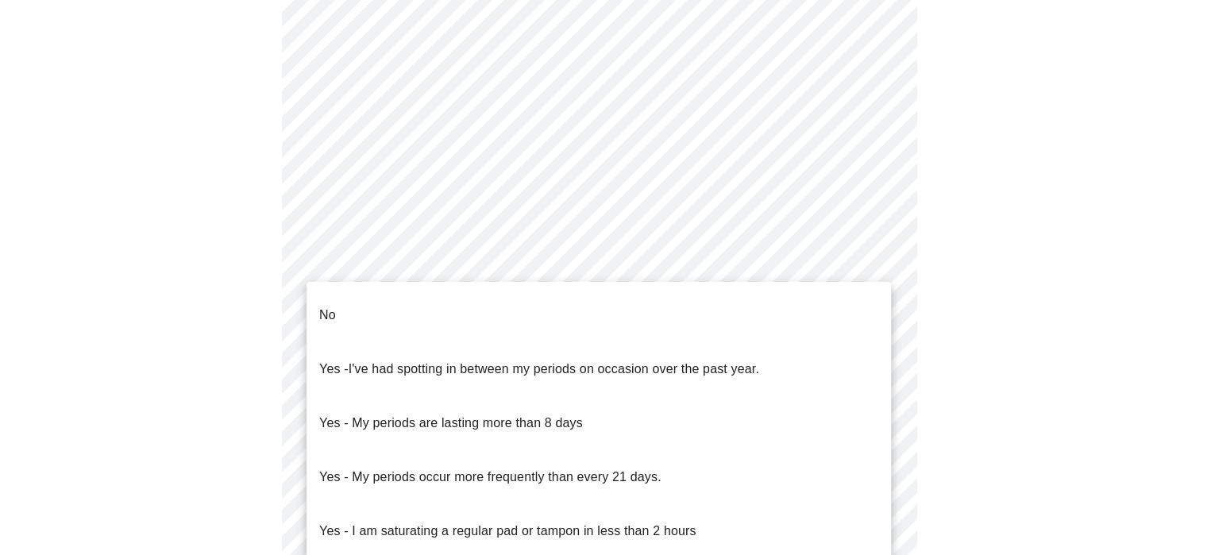
click at [470, 300] on li "No" at bounding box center [599, 315] width 585 height 54
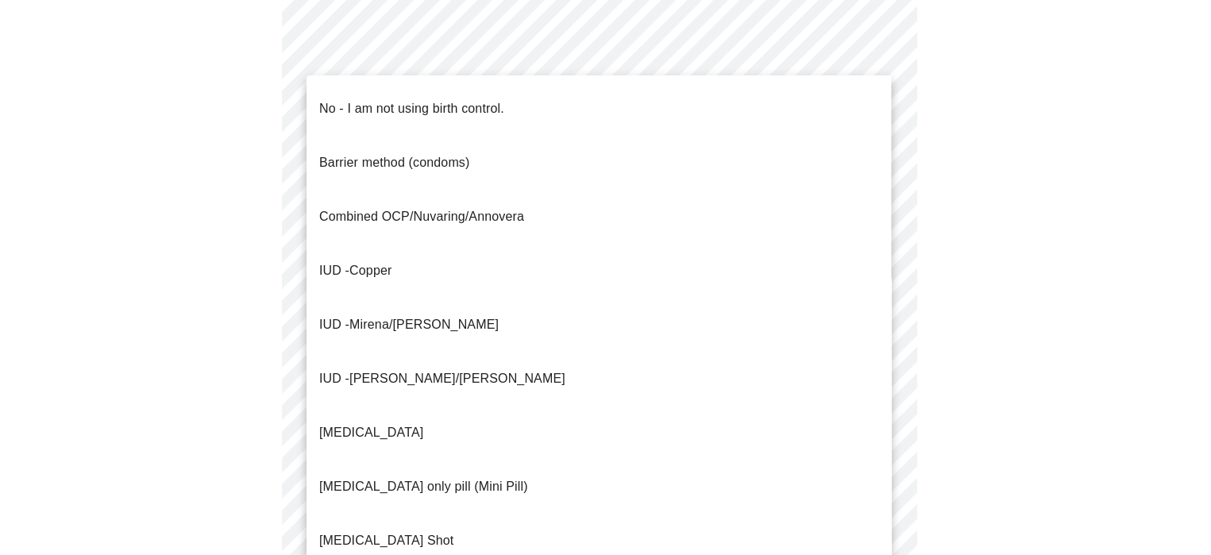
click at [440, 473] on body "MyMenopauseRx Appointments Messaging Labs Uploads Medications Community Refer a…" at bounding box center [605, 196] width 1199 height 1492
click at [379, 99] on p "No - I am not using birth control." at bounding box center [411, 108] width 185 height 19
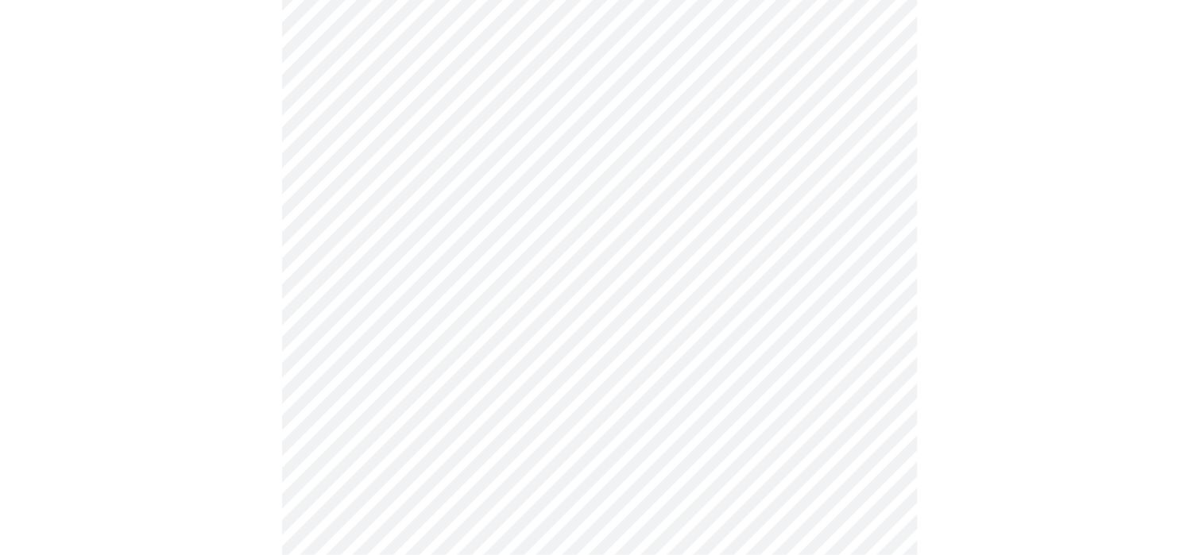
scroll to position [794, 0]
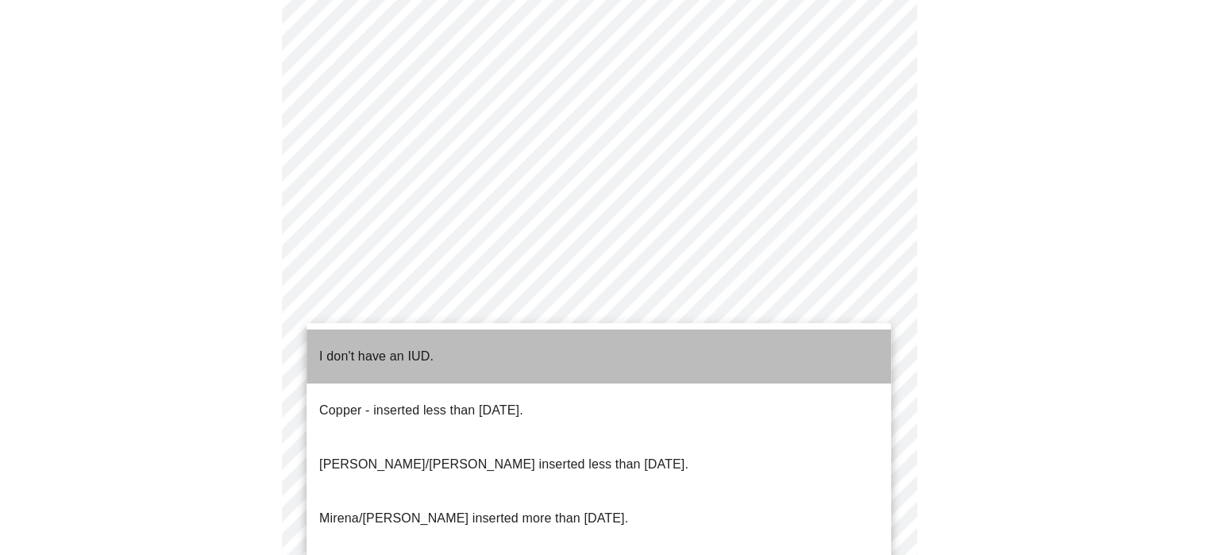
click at [436, 334] on li "I don't have an IUD." at bounding box center [599, 357] width 585 height 54
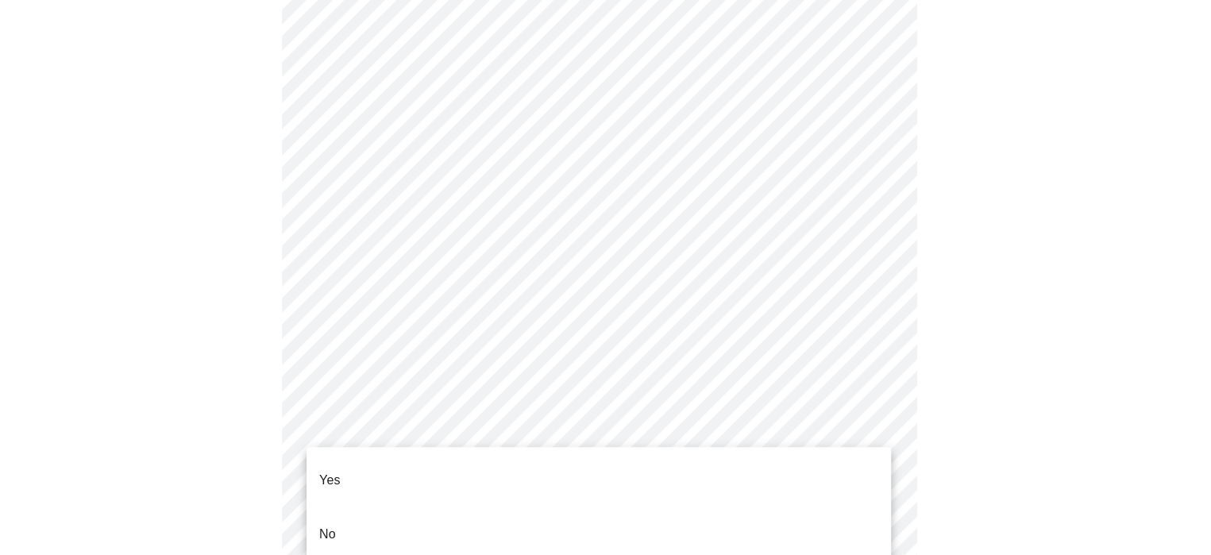
click at [342, 518] on li "No" at bounding box center [599, 535] width 585 height 54
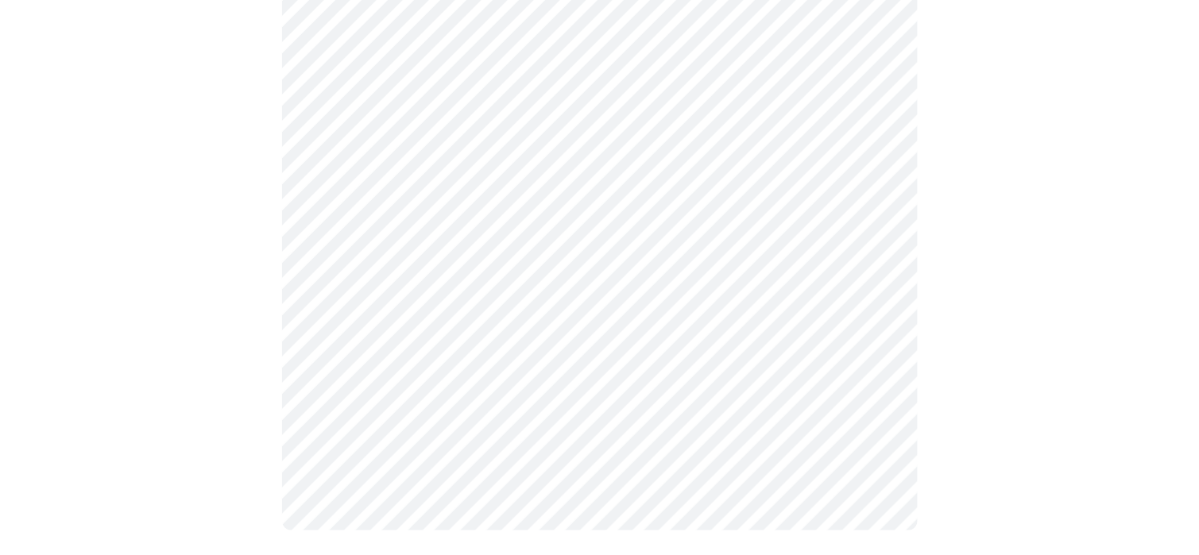
scroll to position [0, 0]
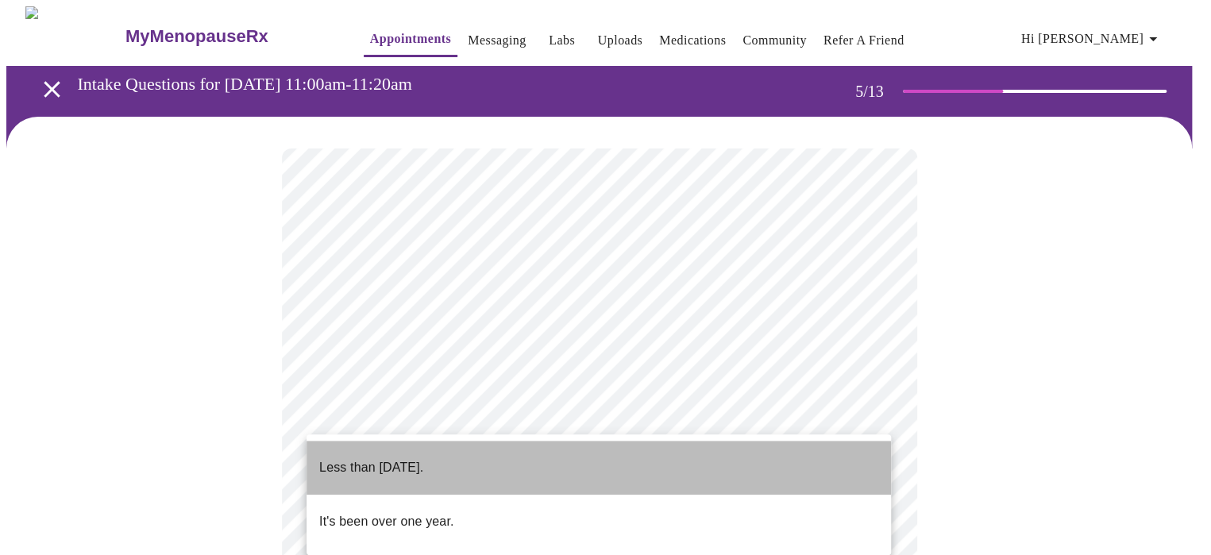
click at [472, 450] on li "Less than one year ago." at bounding box center [599, 468] width 585 height 54
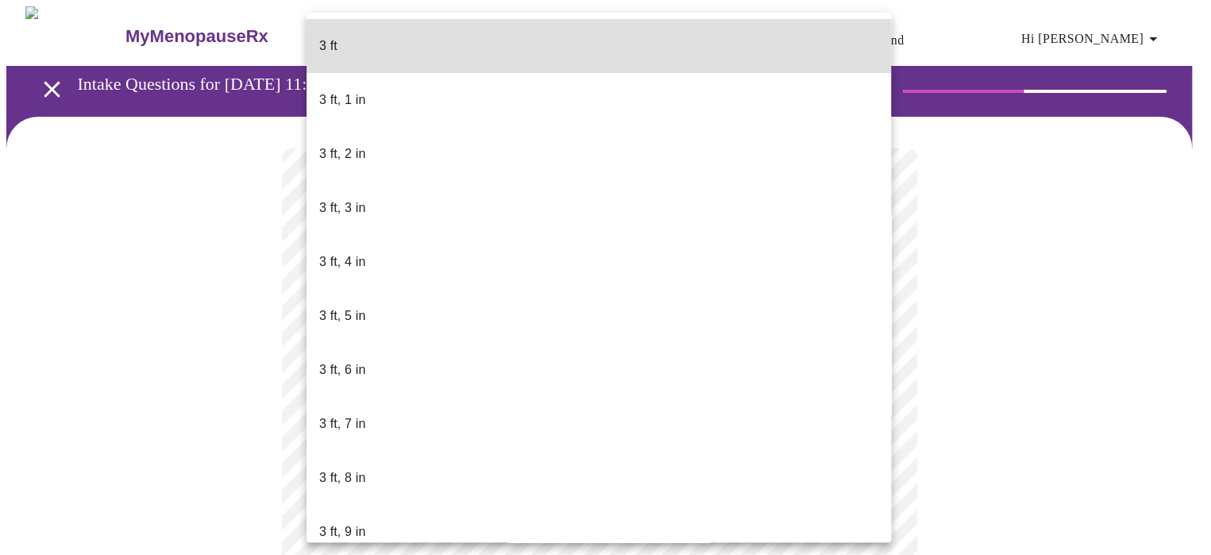
click at [619, 446] on body "MyMenopauseRx Appointments Messaging Labs Uploads Medications Community Refer a…" at bounding box center [605, 429] width 1199 height 847
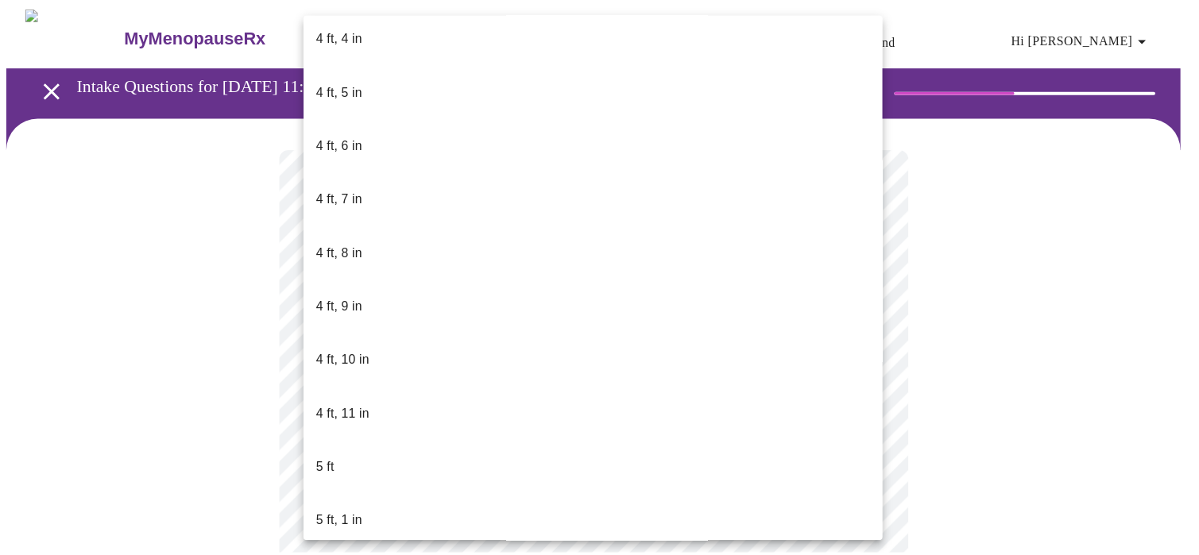
scroll to position [1271, 0]
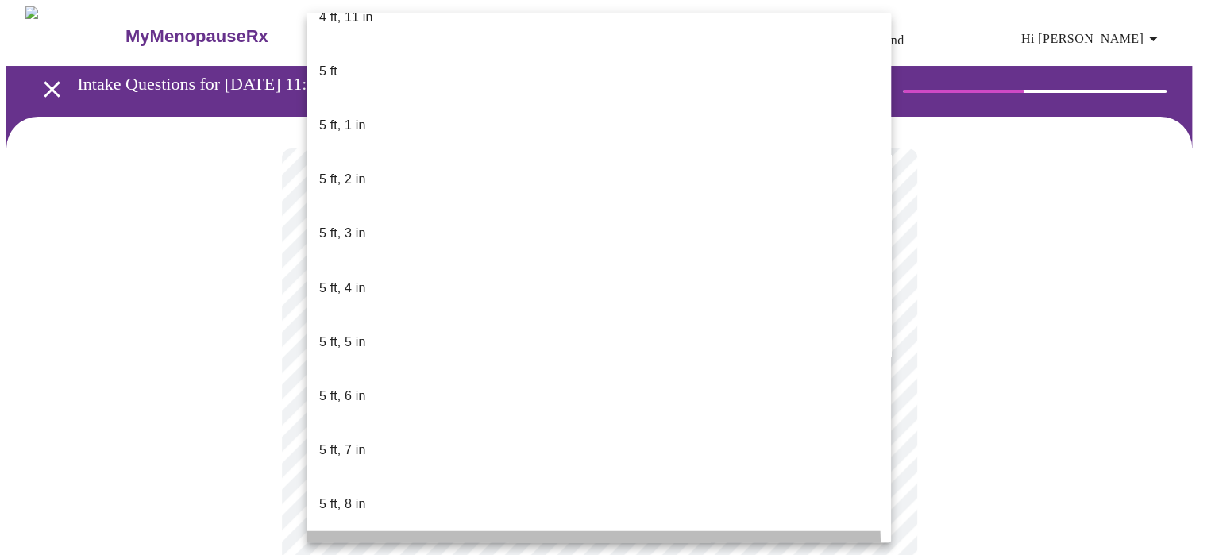
click at [394, 531] on li "5 ft, 9 in" at bounding box center [599, 558] width 585 height 54
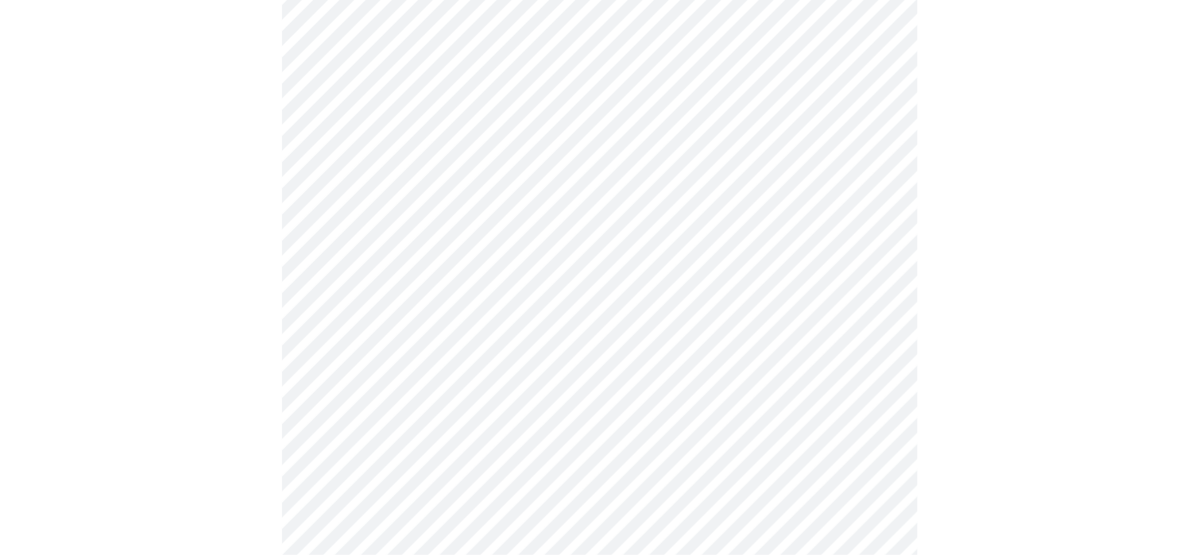
scroll to position [3972, 0]
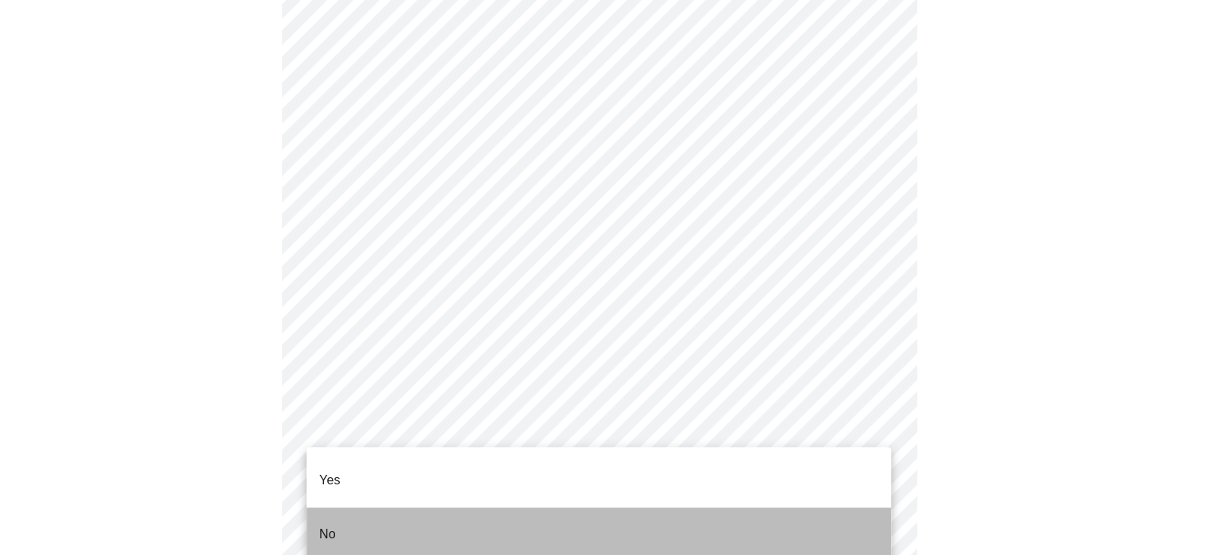
click at [643, 508] on li "No" at bounding box center [599, 535] width 585 height 54
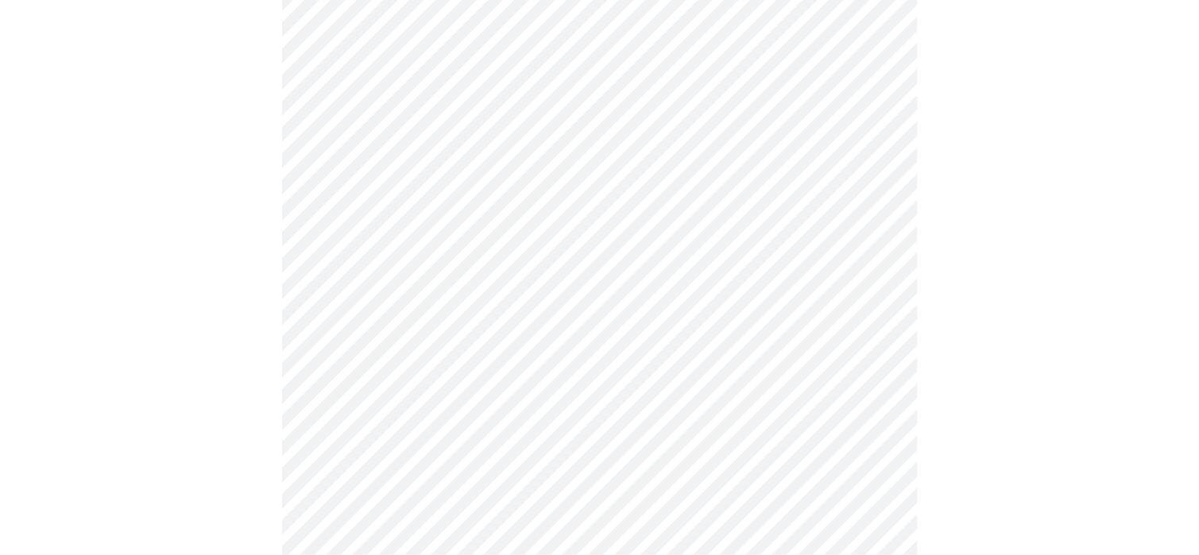
scroll to position [4210, 0]
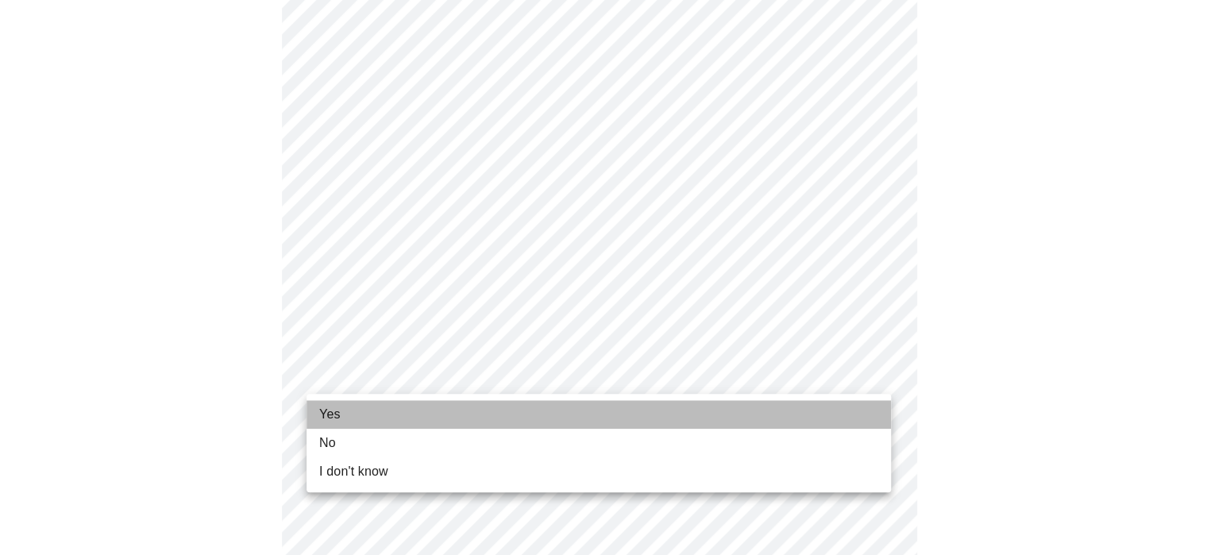
click at [409, 420] on li "Yes" at bounding box center [599, 414] width 585 height 29
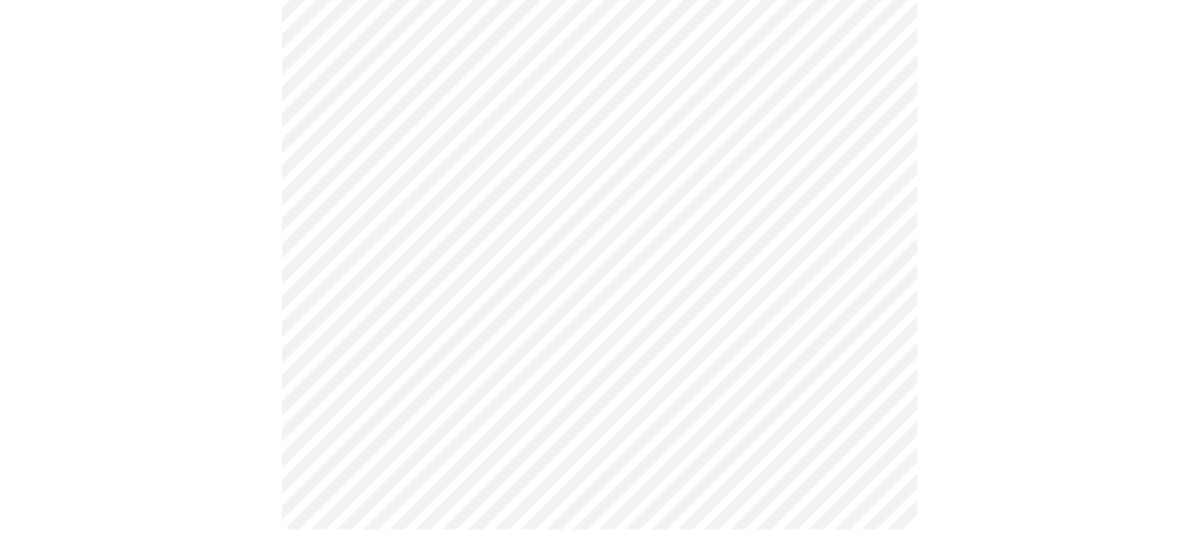
scroll to position [0, 0]
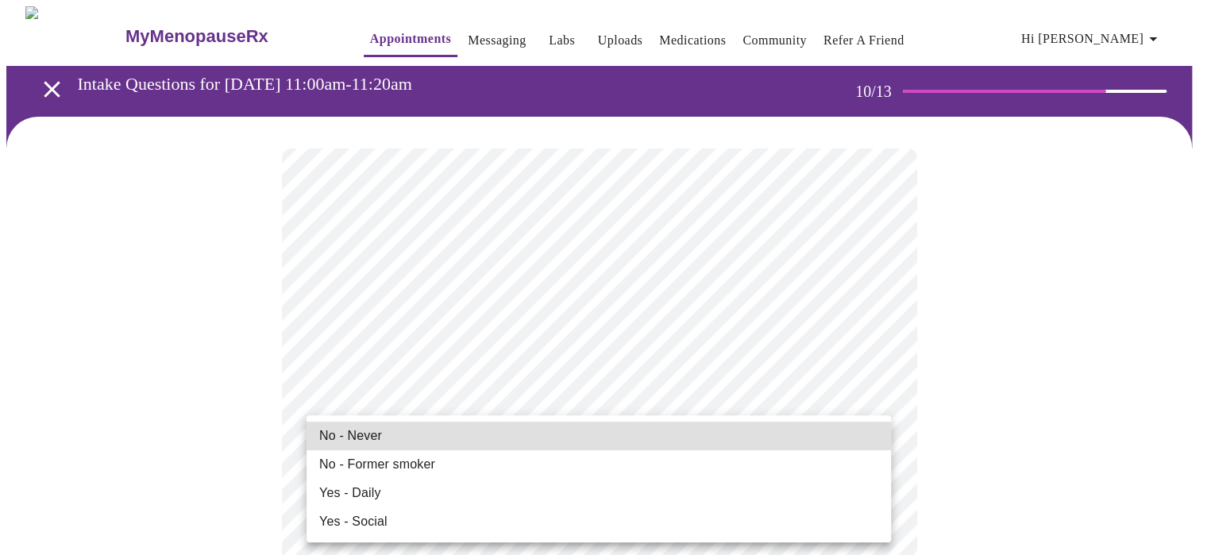
click at [593, 432] on li "No - Never" at bounding box center [599, 436] width 585 height 29
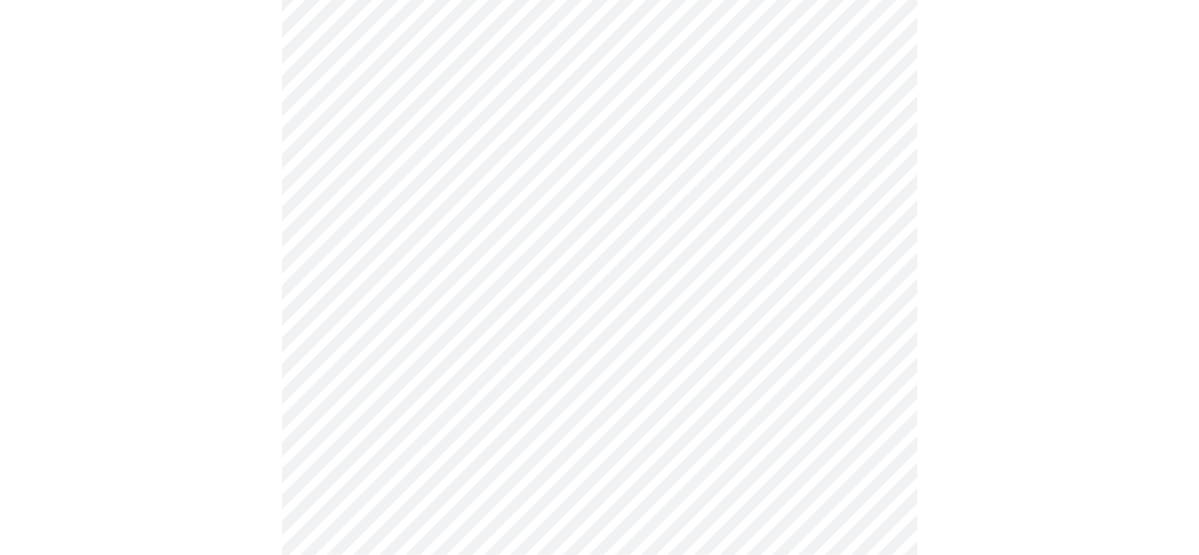
scroll to position [1430, 0]
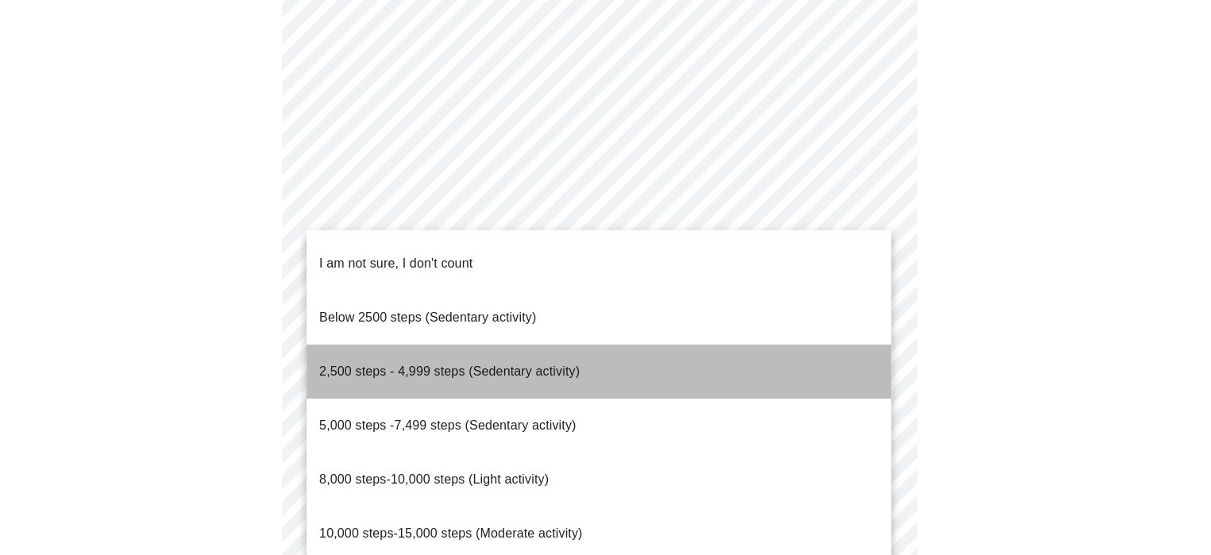
click at [497, 365] on span "2,500 steps - 4,999 steps (Sedentary activity)" at bounding box center [449, 372] width 261 height 14
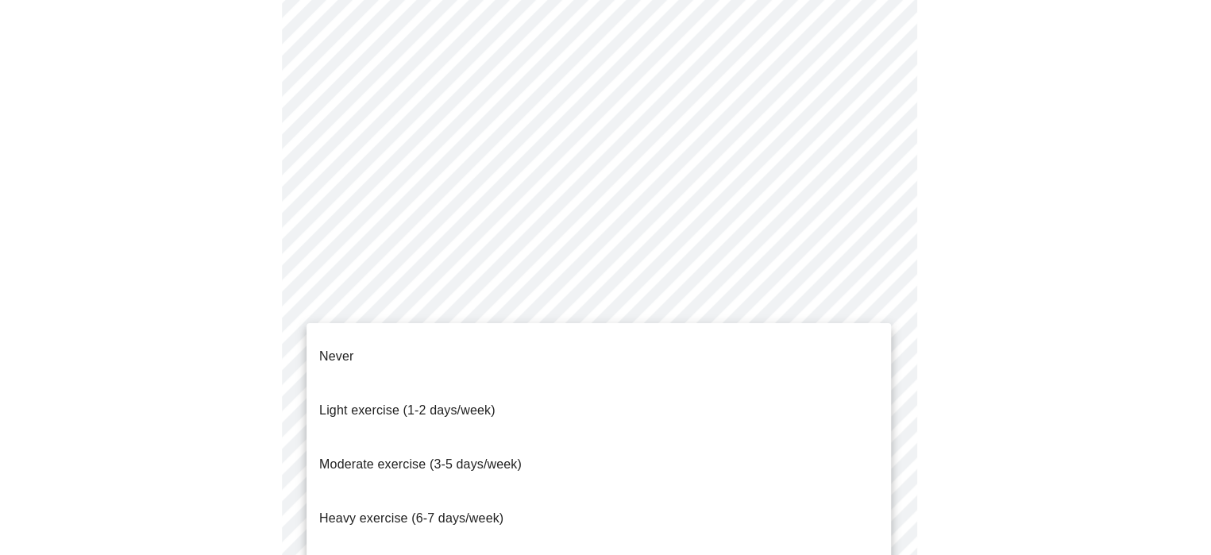
click at [499, 335] on li "Never" at bounding box center [599, 357] width 585 height 54
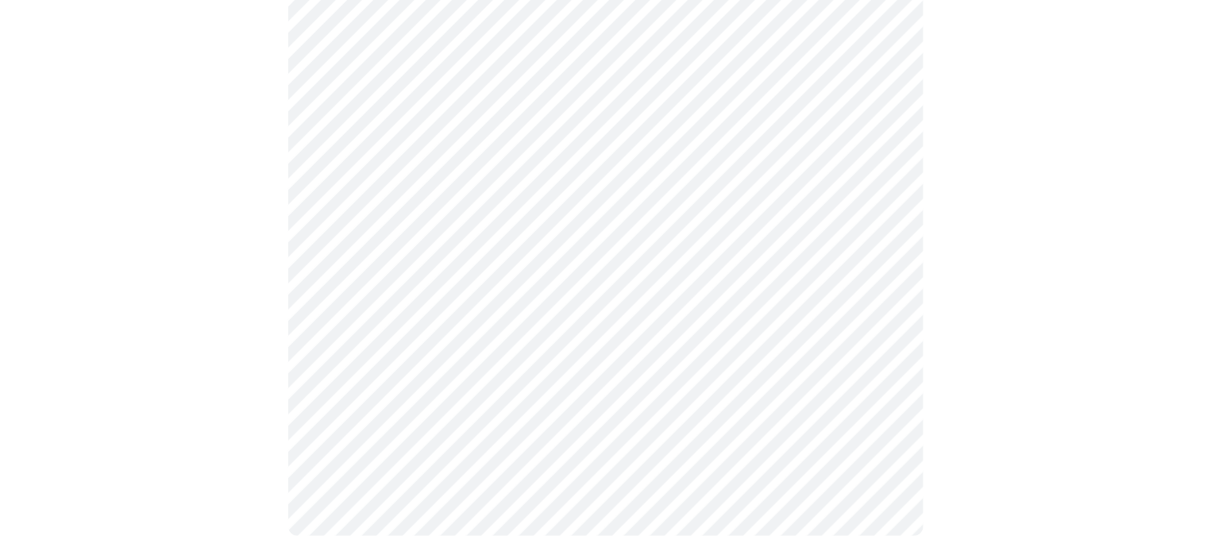
scroll to position [1537, 0]
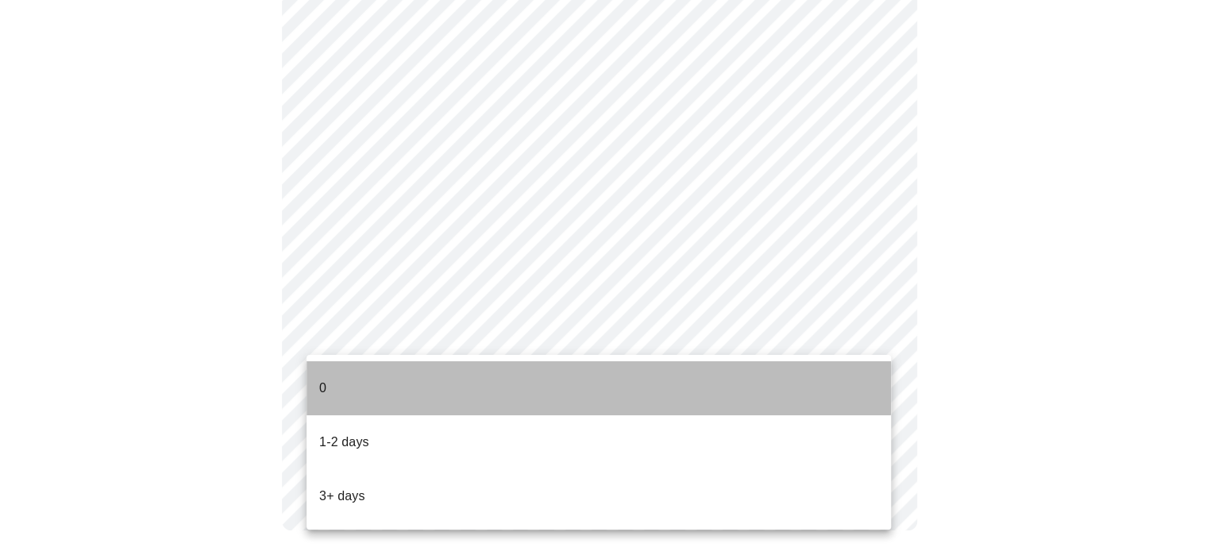
click at [412, 373] on li "0" at bounding box center [599, 388] width 585 height 54
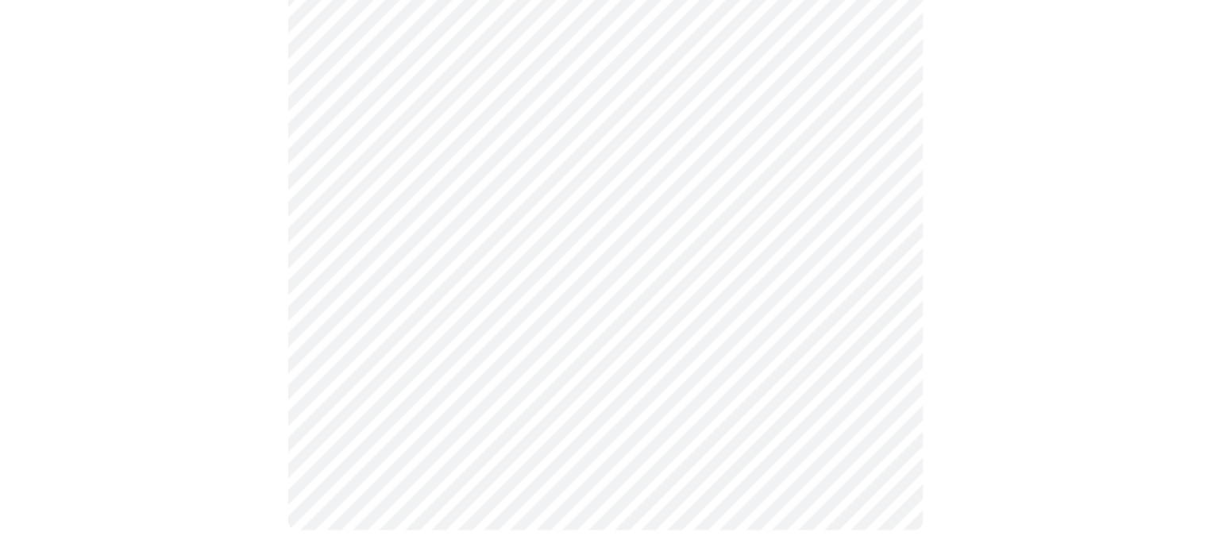
scroll to position [0, 0]
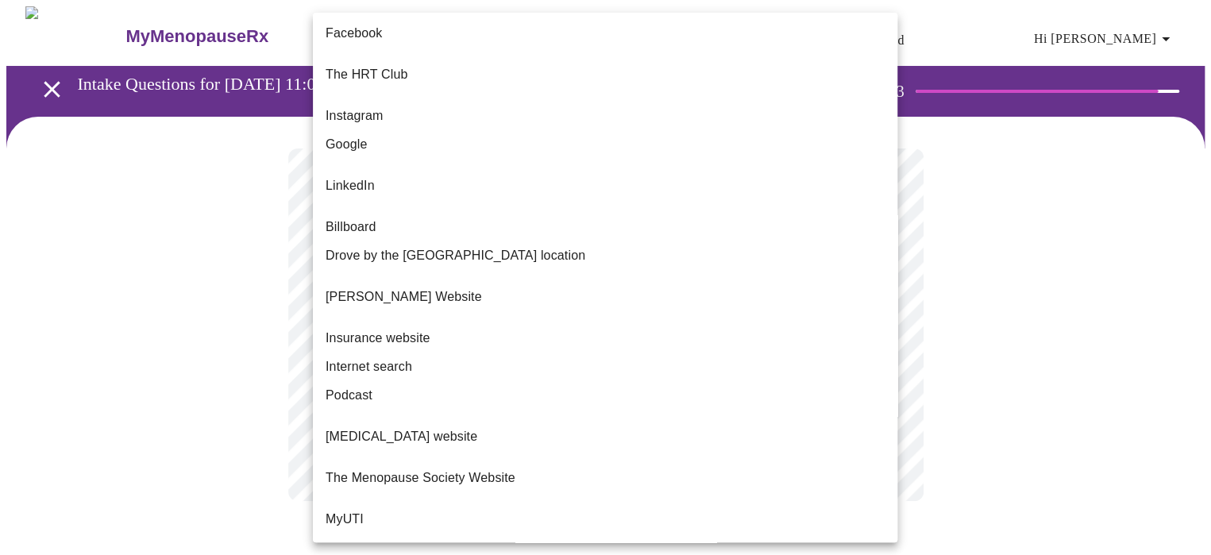
click at [823, 329] on body "MyMenopauseRx Appointments Messaging Labs Uploads Medications Community Refer a…" at bounding box center [605, 269] width 1199 height 527
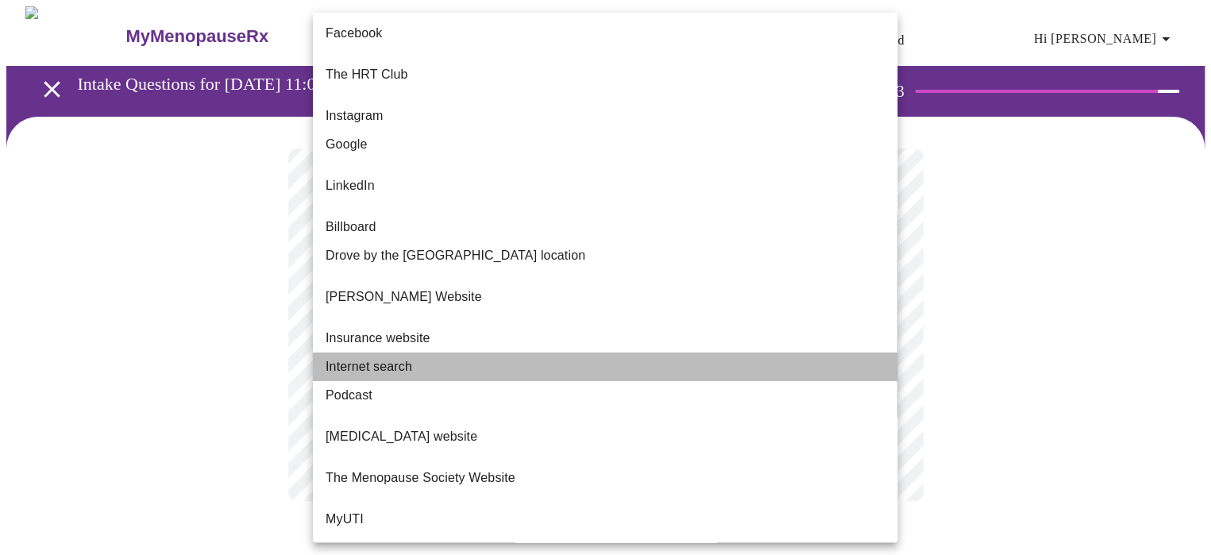
click at [624, 353] on li "Internet search" at bounding box center [605, 367] width 585 height 29
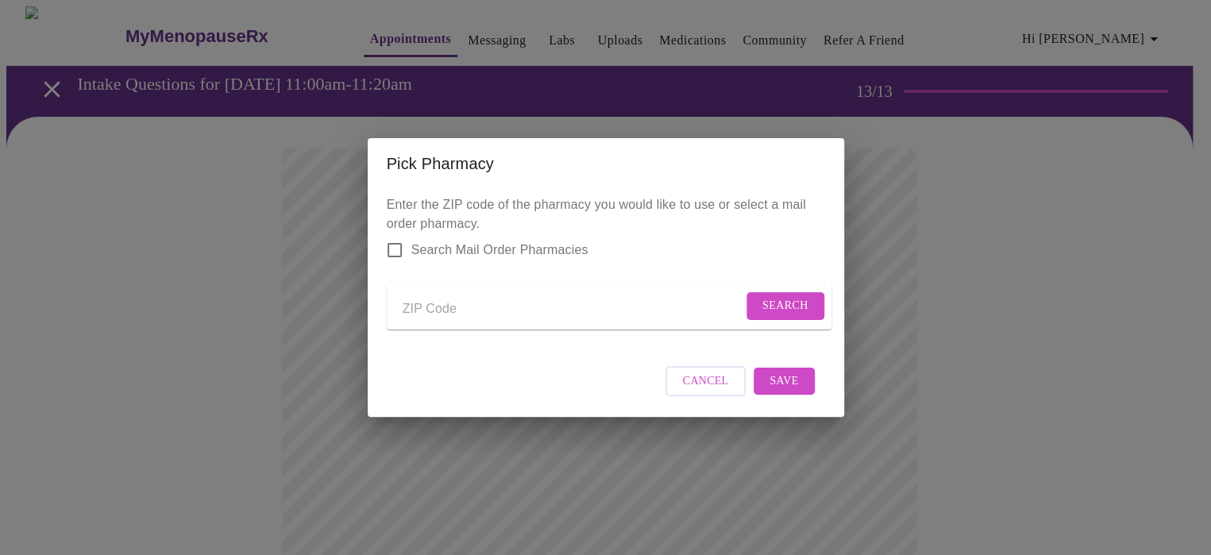
click at [438, 298] on input "Send a message to your care team" at bounding box center [573, 308] width 340 height 25
type input "21076"
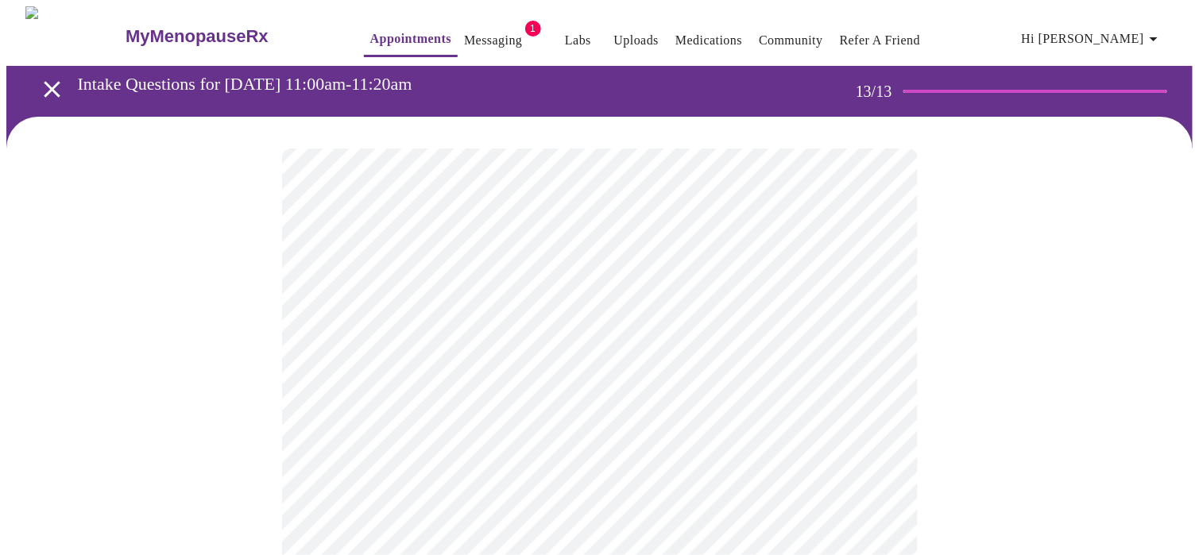
click at [477, 32] on link "Messaging" at bounding box center [493, 40] width 58 height 22
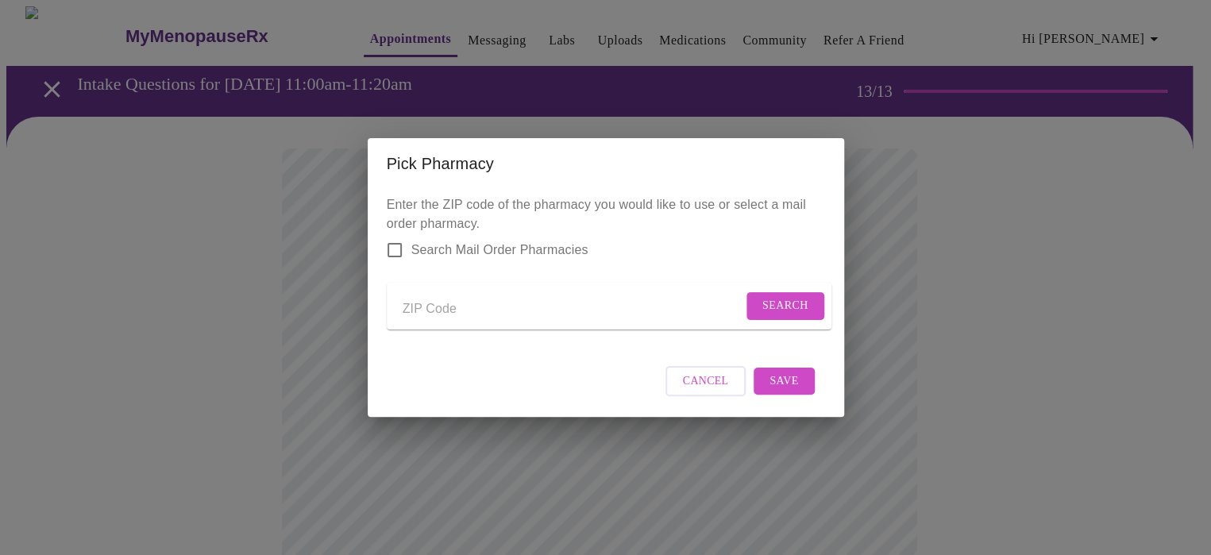
click at [400, 234] on input "Search Mail Order Pharmacies" at bounding box center [394, 250] width 33 height 33
checkbox input "true"
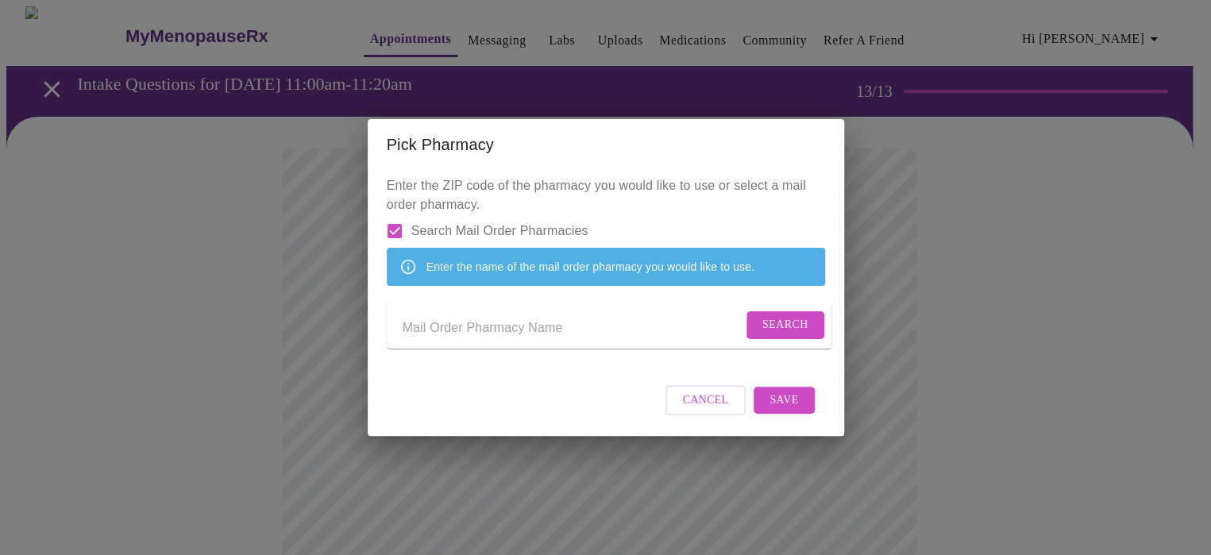
click at [627, 332] on input "Send a message to your care team" at bounding box center [573, 327] width 340 height 25
type input "hrt club"
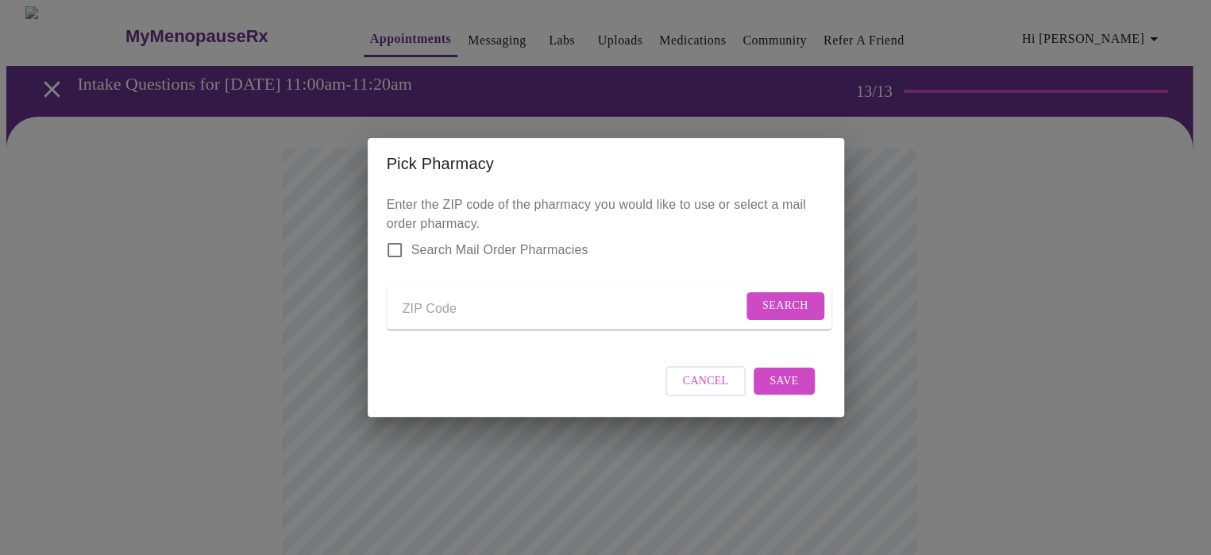
click at [476, 298] on input "Send a message to your care team" at bounding box center [573, 308] width 340 height 25
type input "21076"
click at [813, 293] on button "Search" at bounding box center [786, 306] width 78 height 28
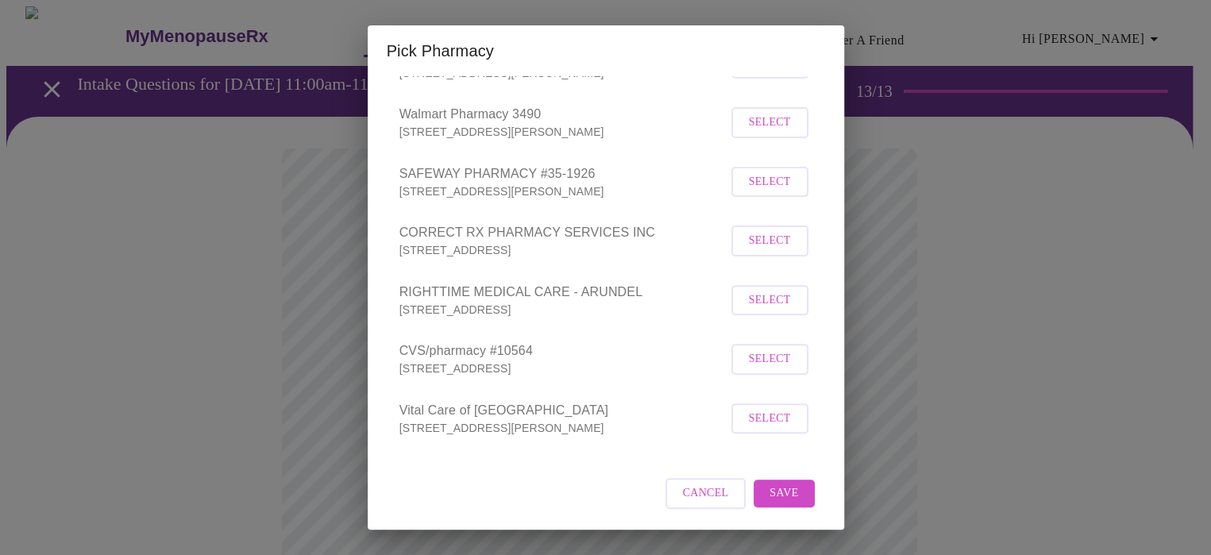
scroll to position [204, 0]
click at [770, 359] on span "Select" at bounding box center [770, 359] width 42 height 20
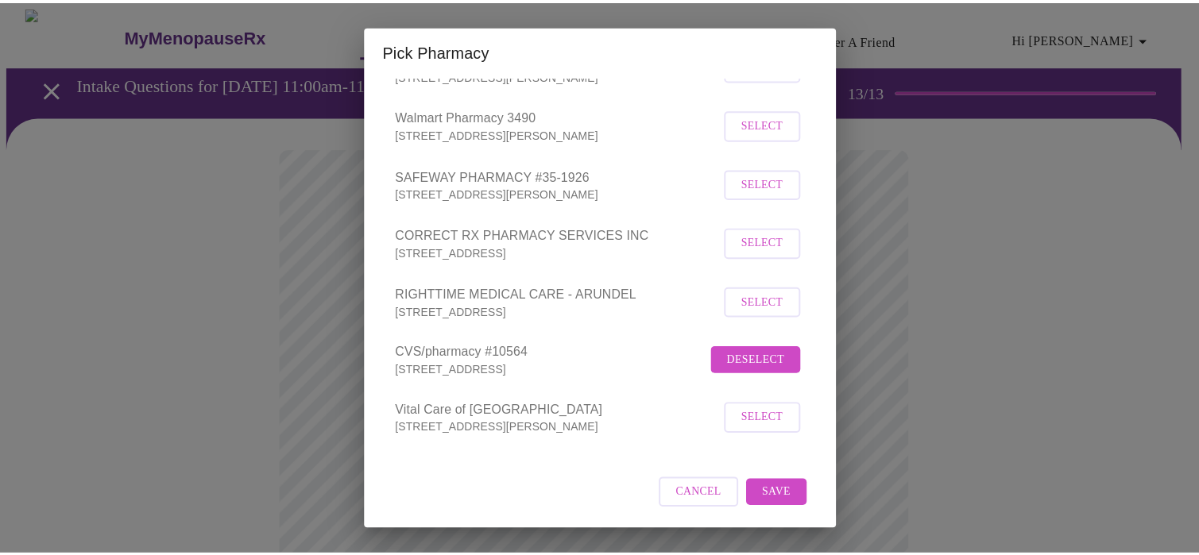
scroll to position [203, 0]
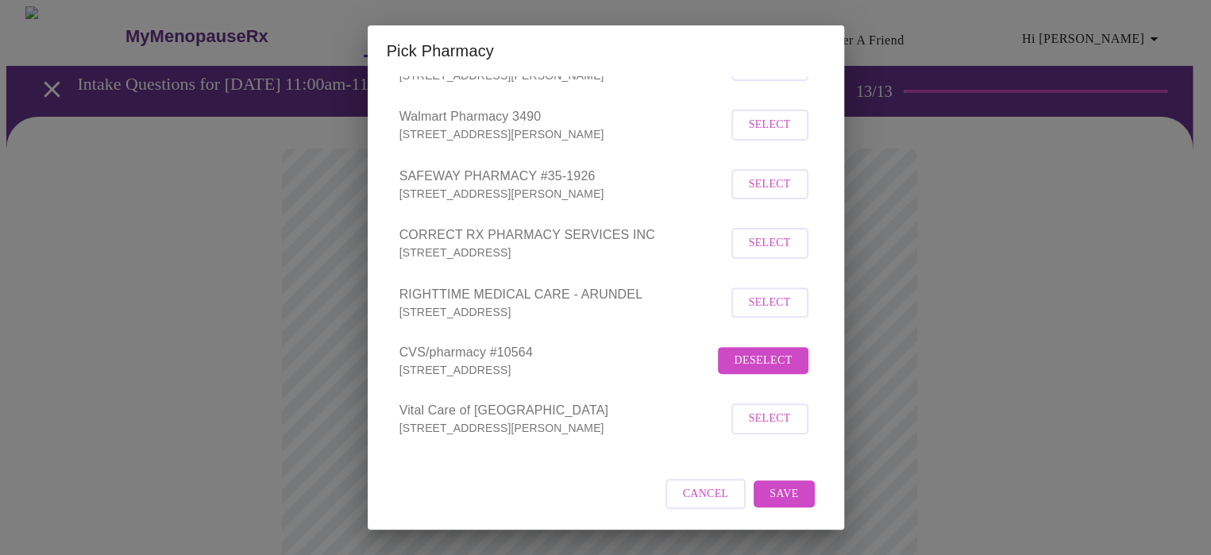
click at [770, 492] on span "Save" at bounding box center [784, 495] width 29 height 20
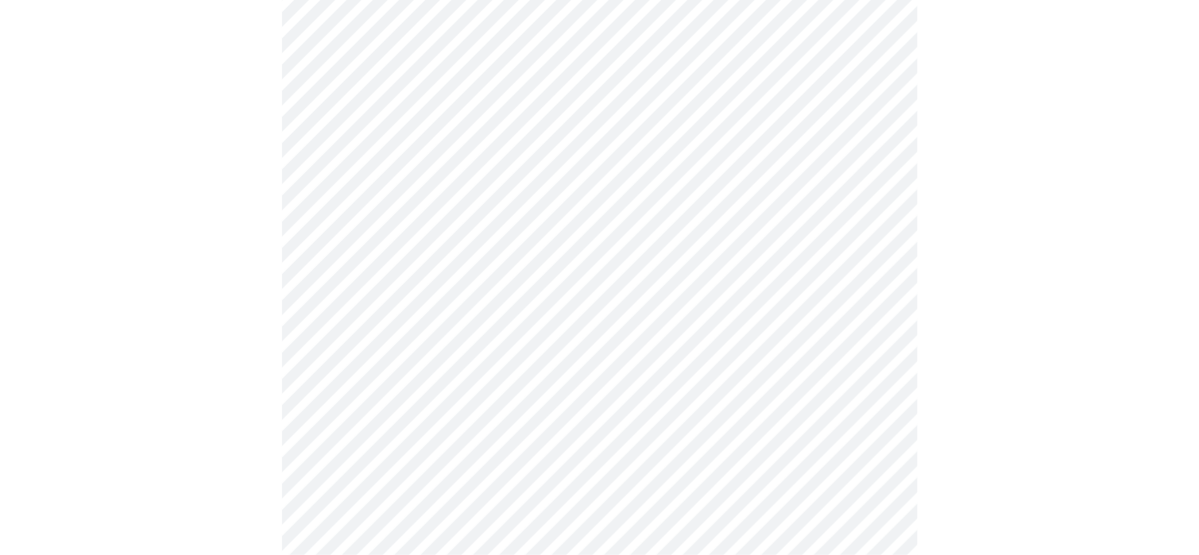
scroll to position [929, 0]
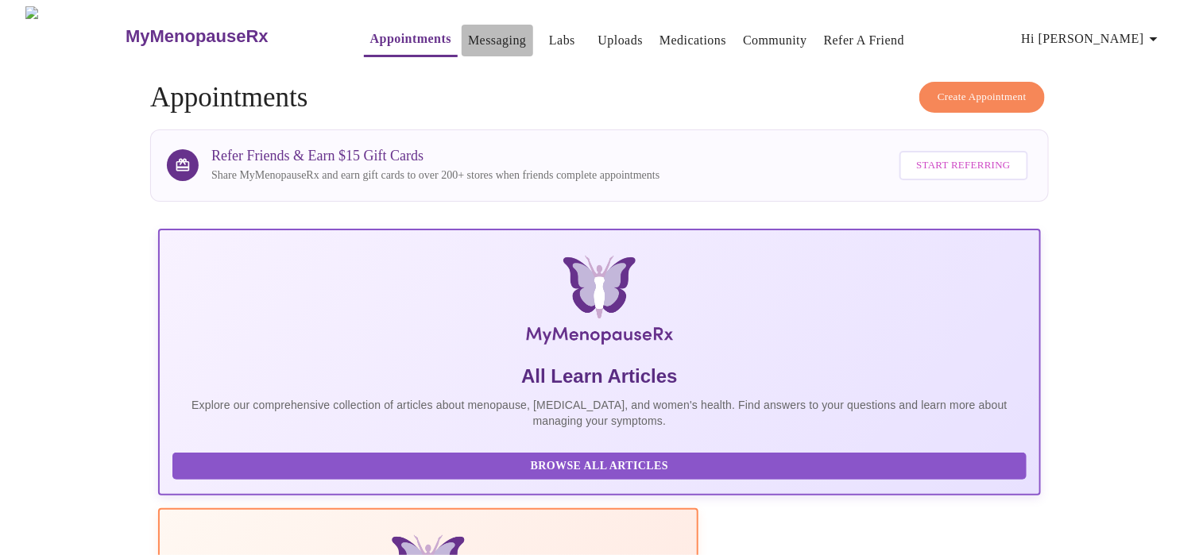
click at [475, 25] on button "Messaging" at bounding box center [496, 41] width 71 height 32
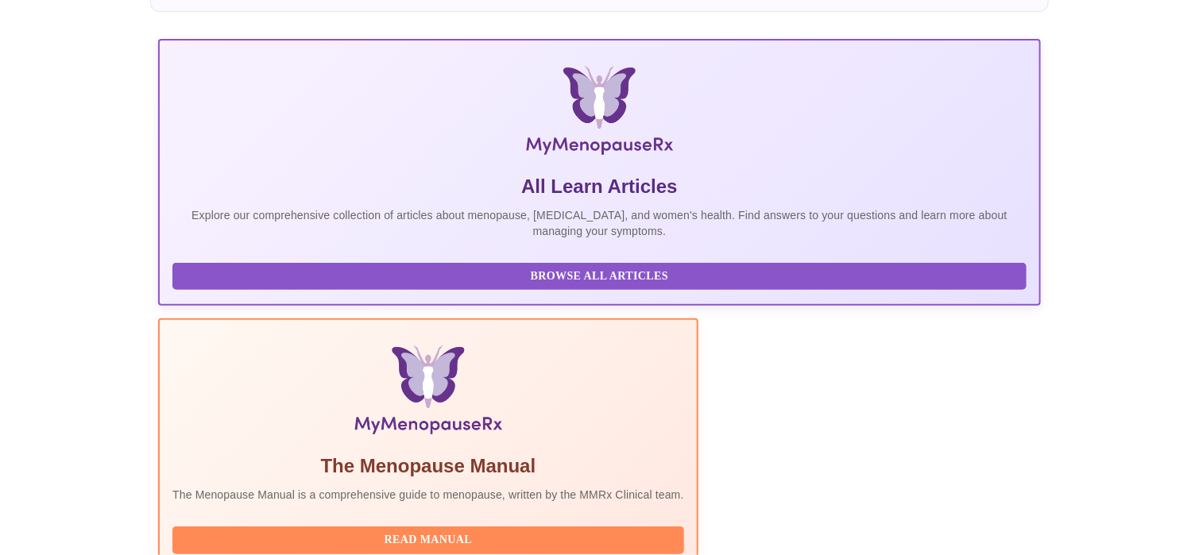
scroll to position [311, 0]
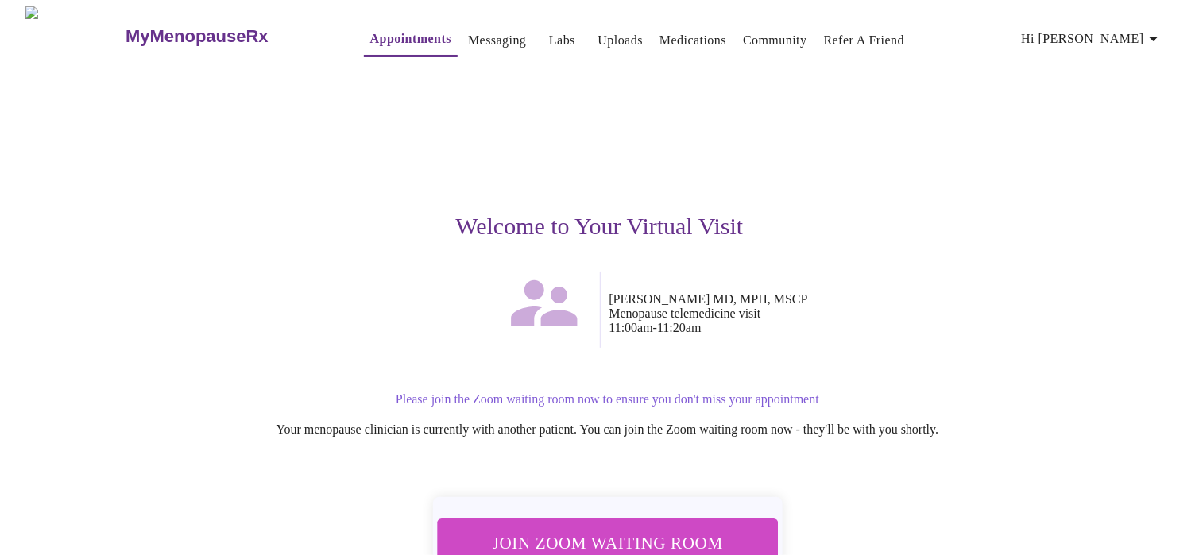
click at [662, 529] on span "Join Zoom Waiting Room" at bounding box center [607, 543] width 299 height 29
click at [469, 29] on link "Messaging" at bounding box center [497, 40] width 58 height 22
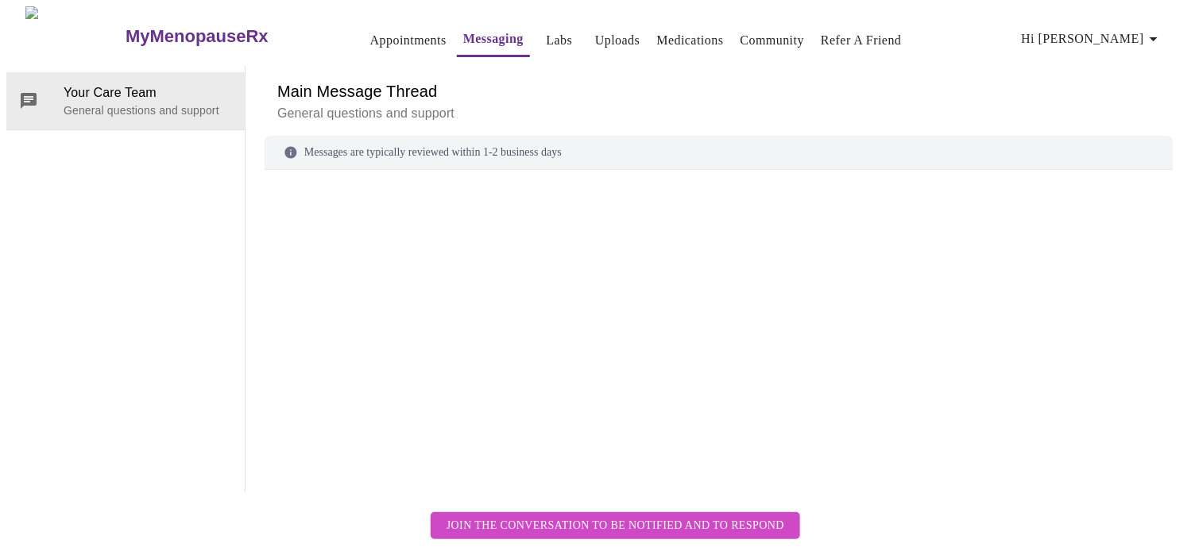
scroll to position [60, 0]
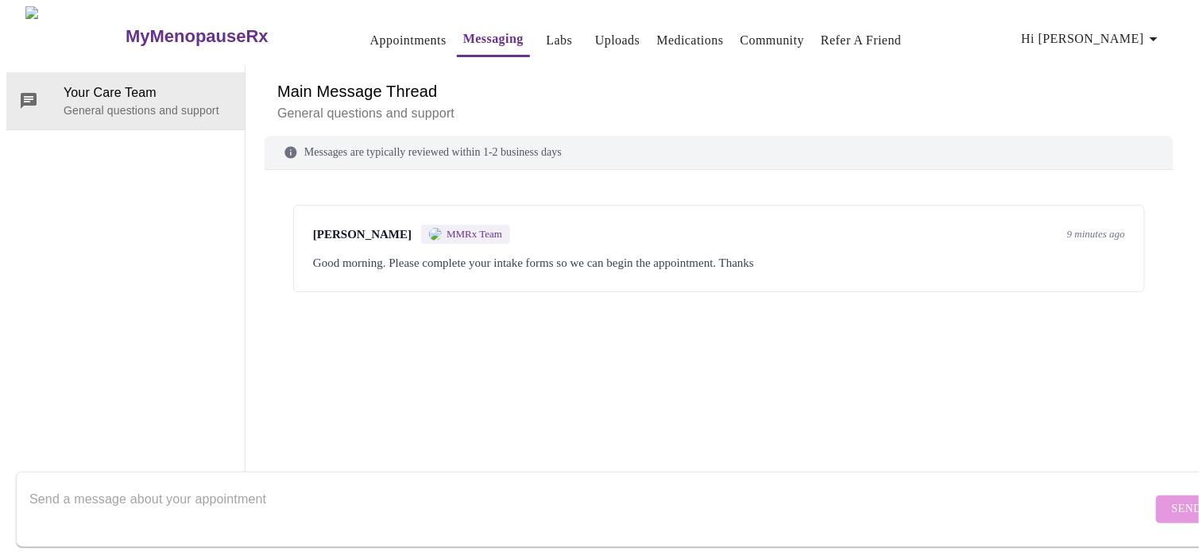
click at [890, 225] on div "[PERSON_NAME] MMRx Team 9 minutes ago" at bounding box center [719, 234] width 812 height 19
click at [376, 228] on span "[PERSON_NAME]" at bounding box center [362, 235] width 98 height 14
click at [365, 225] on div "[PERSON_NAME] MMRx Team" at bounding box center [411, 234] width 197 height 19
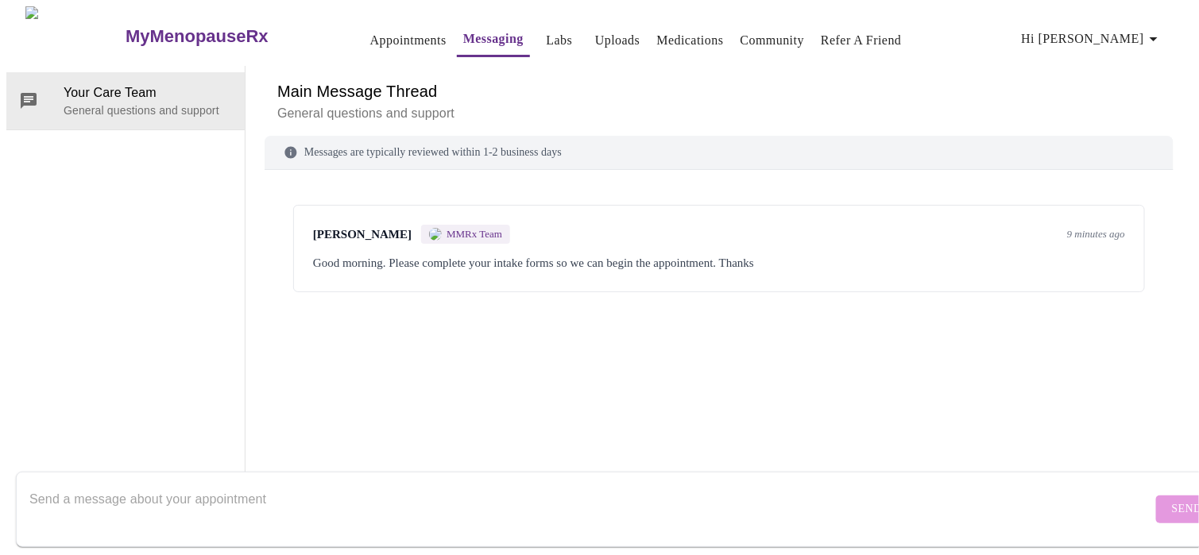
click at [338, 484] on textarea "Send a message about your appointment" at bounding box center [590, 509] width 1122 height 51
type textarea "Sorry, I was having problems with selecting a pharmacy. I'm in"
